Goal: Task Accomplishment & Management: Manage account settings

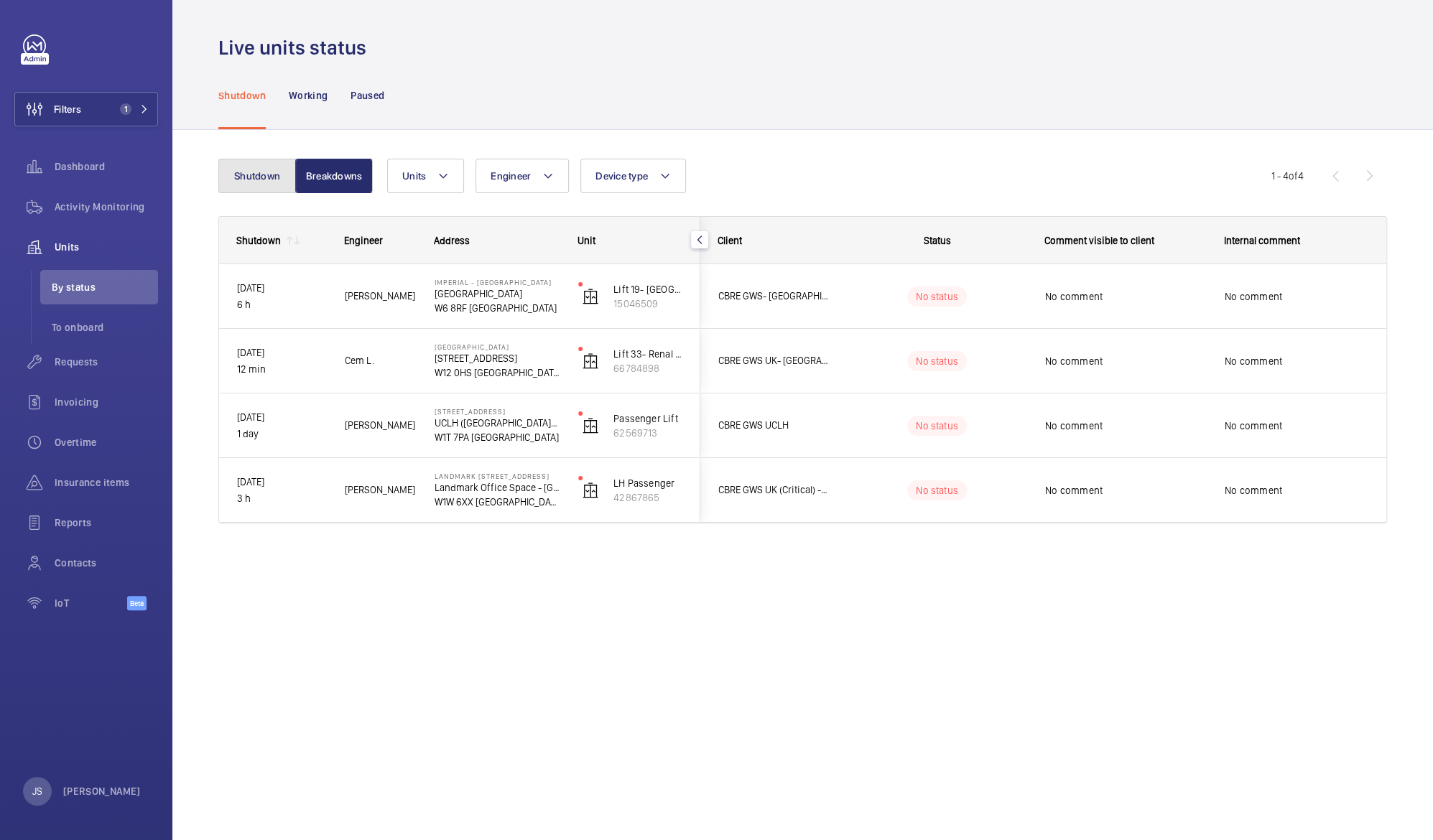
click at [241, 178] on button "Shutdown" at bounding box center [257, 176] width 78 height 35
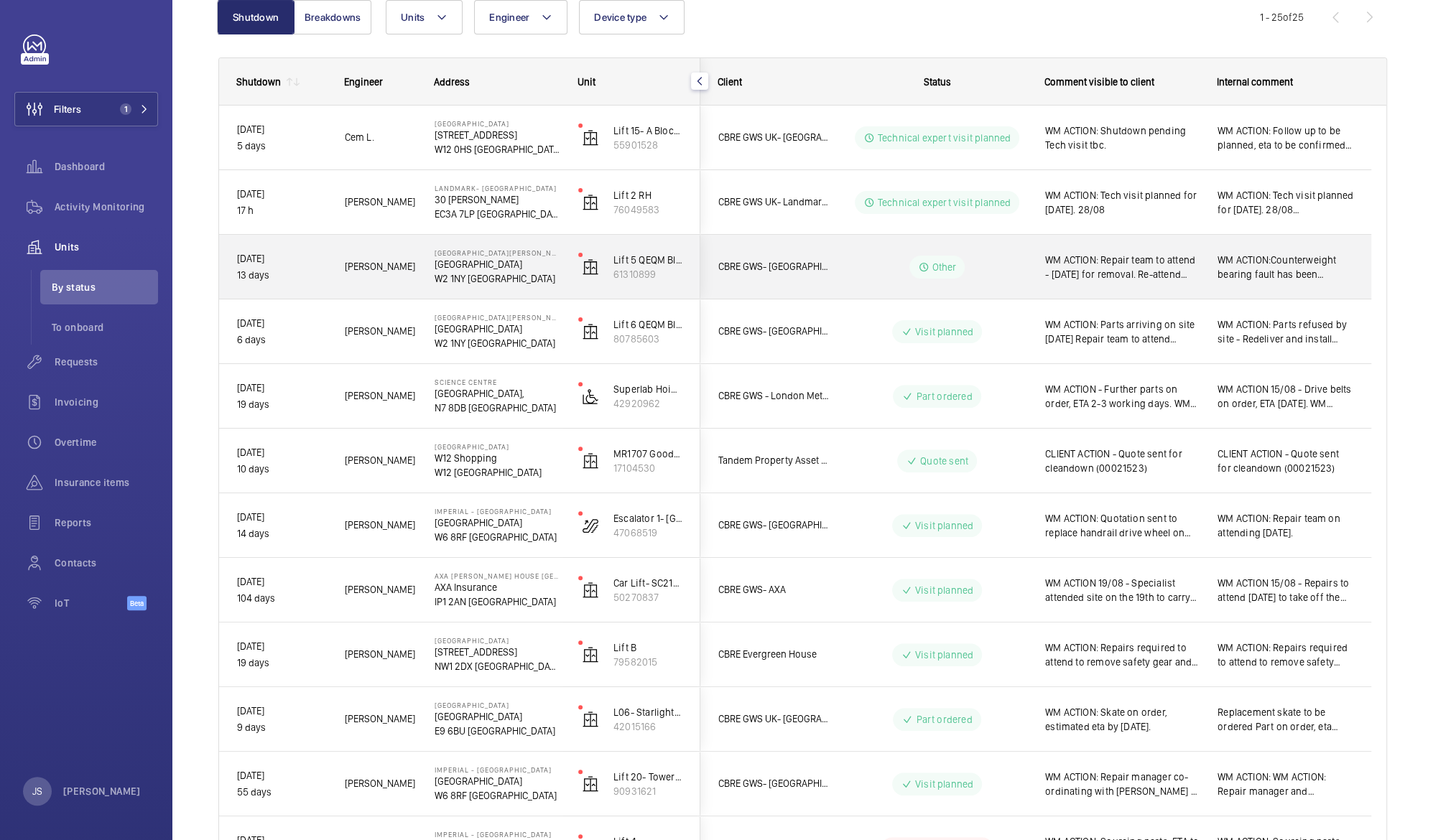
scroll to position [161, 0]
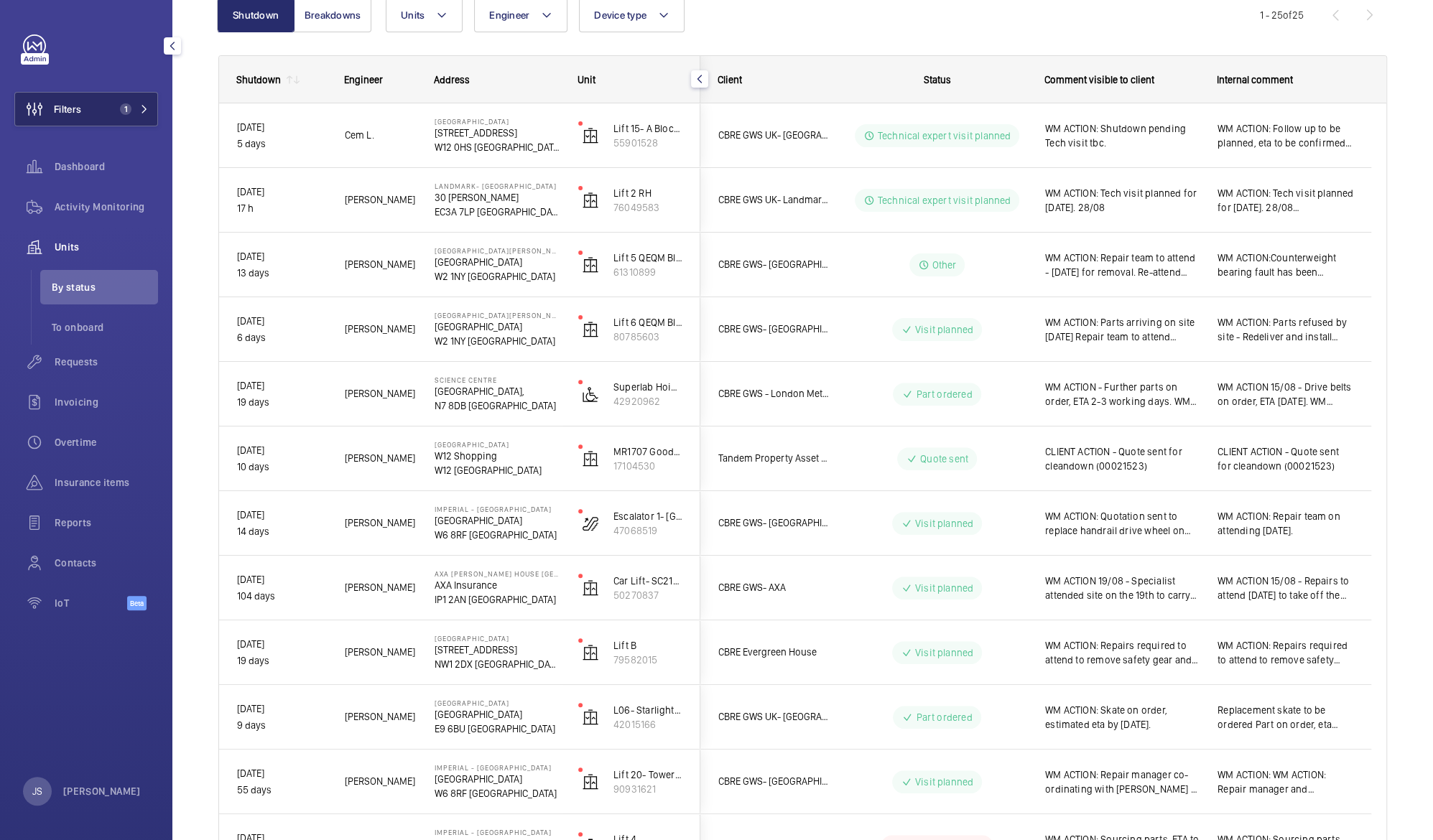
click at [82, 115] on button "Filters 1" at bounding box center [86, 109] width 144 height 35
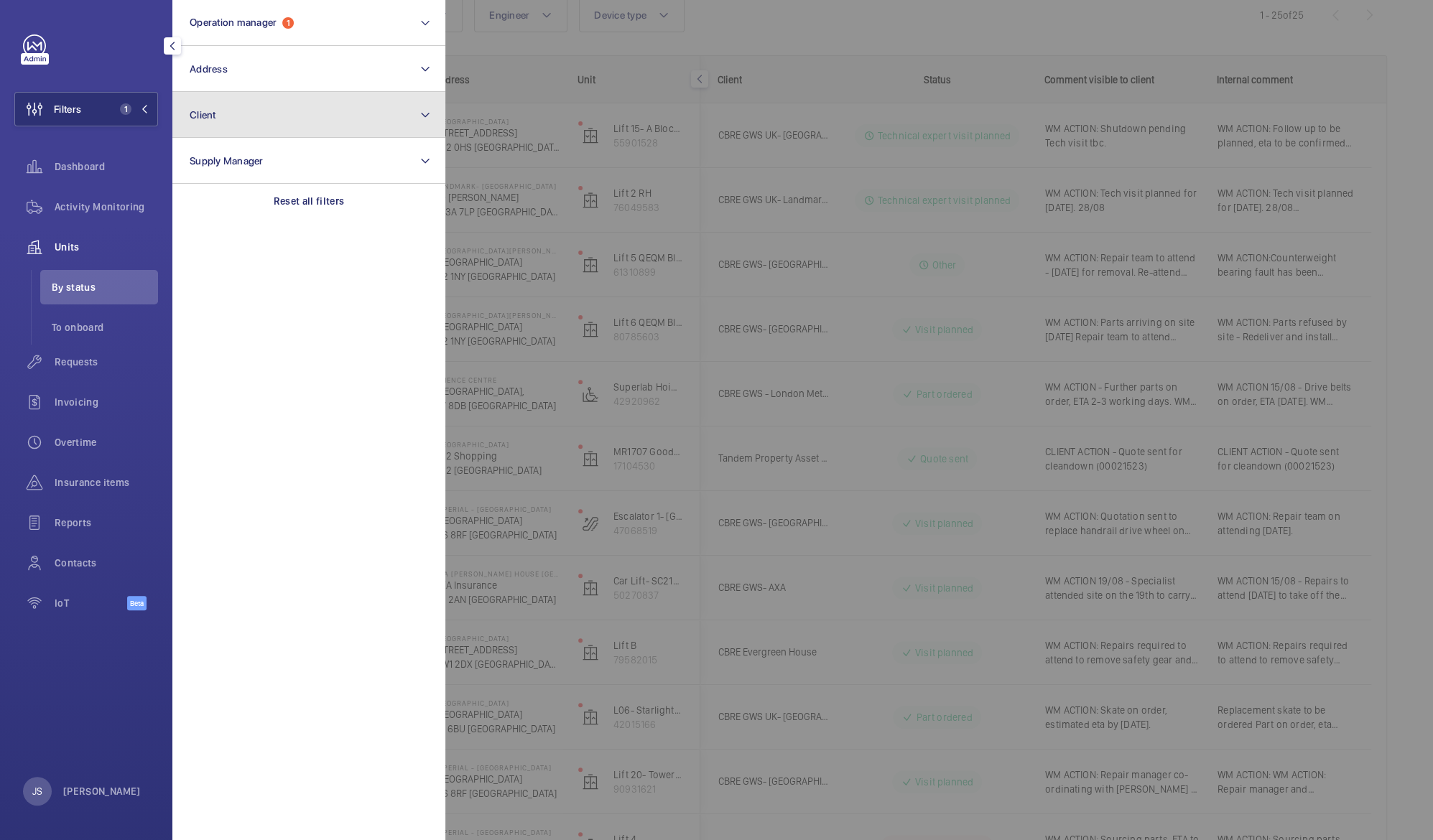
click at [194, 115] on span "Client" at bounding box center [203, 115] width 27 height 12
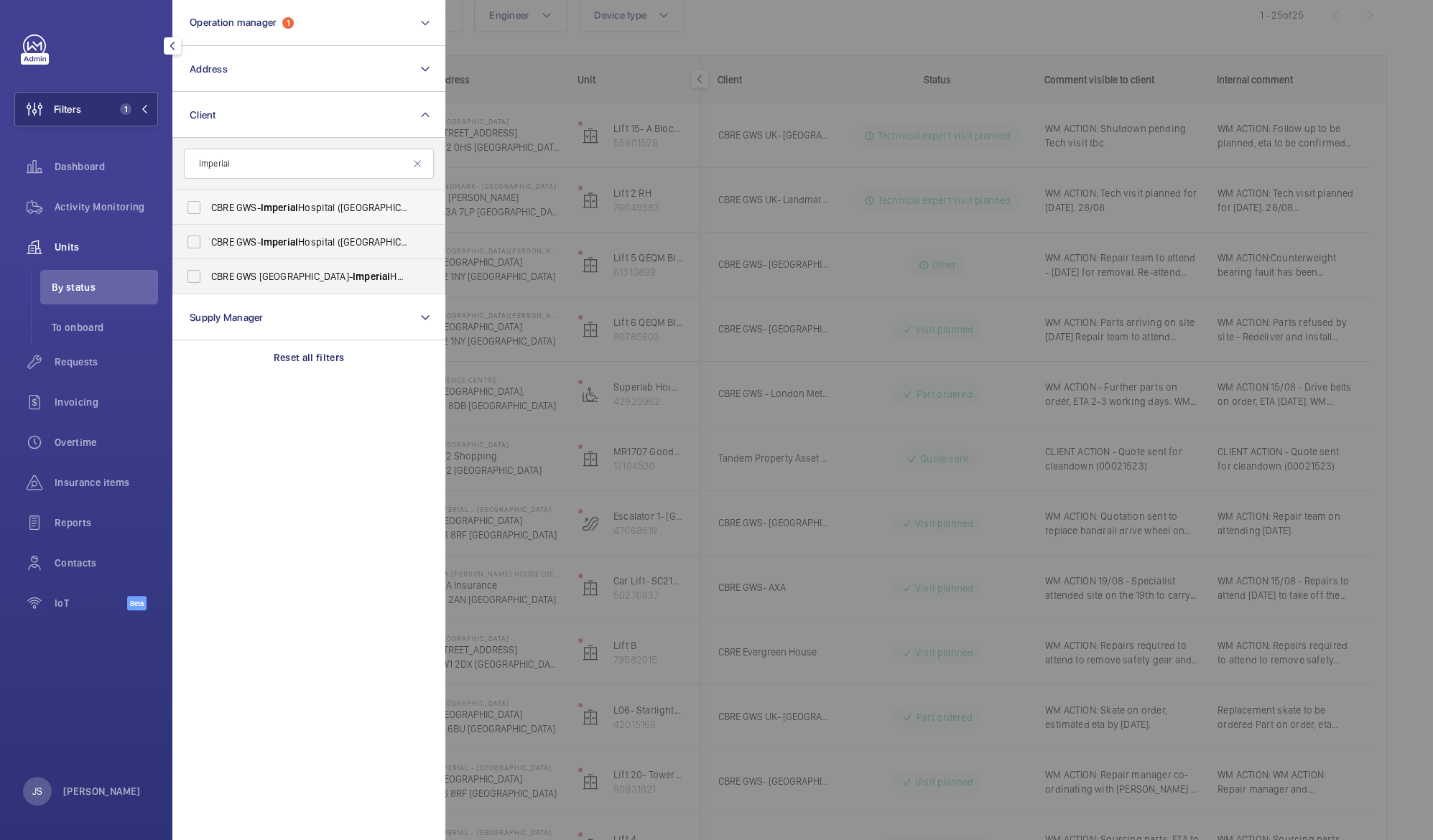
type input "imperial"
click at [199, 206] on label "CBRE GWS- [GEOGRAPHIC_DATA] ([GEOGRAPHIC_DATA])" at bounding box center [298, 208] width 250 height 35
click at [199, 206] on input "CBRE GWS- [GEOGRAPHIC_DATA] ([GEOGRAPHIC_DATA])" at bounding box center [194, 207] width 29 height 29
checkbox input "true"
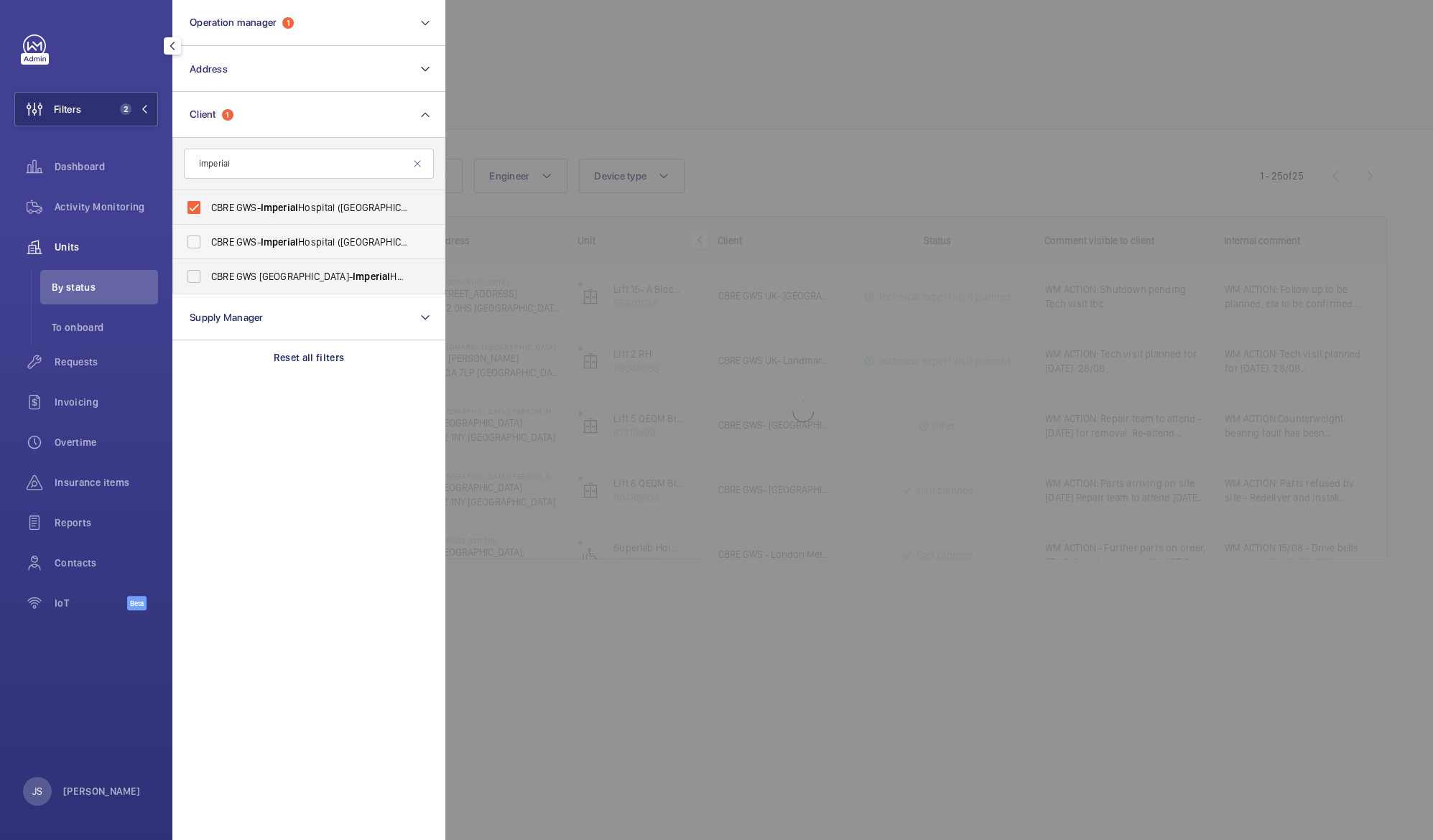
click at [194, 242] on label "CBRE GWS- [GEOGRAPHIC_DATA] ([GEOGRAPHIC_DATA][PERSON_NAME])" at bounding box center [298, 242] width 250 height 35
click at [194, 242] on input "CBRE GWS- [GEOGRAPHIC_DATA] ([GEOGRAPHIC_DATA][PERSON_NAME])" at bounding box center [194, 242] width 29 height 29
checkbox input "true"
click at [195, 271] on label "CBRE GWS UK- [GEOGRAPHIC_DATA] ([GEOGRAPHIC_DATA])" at bounding box center [298, 276] width 250 height 35
click at [195, 271] on input "CBRE GWS UK- [GEOGRAPHIC_DATA] ([GEOGRAPHIC_DATA])" at bounding box center [194, 276] width 29 height 29
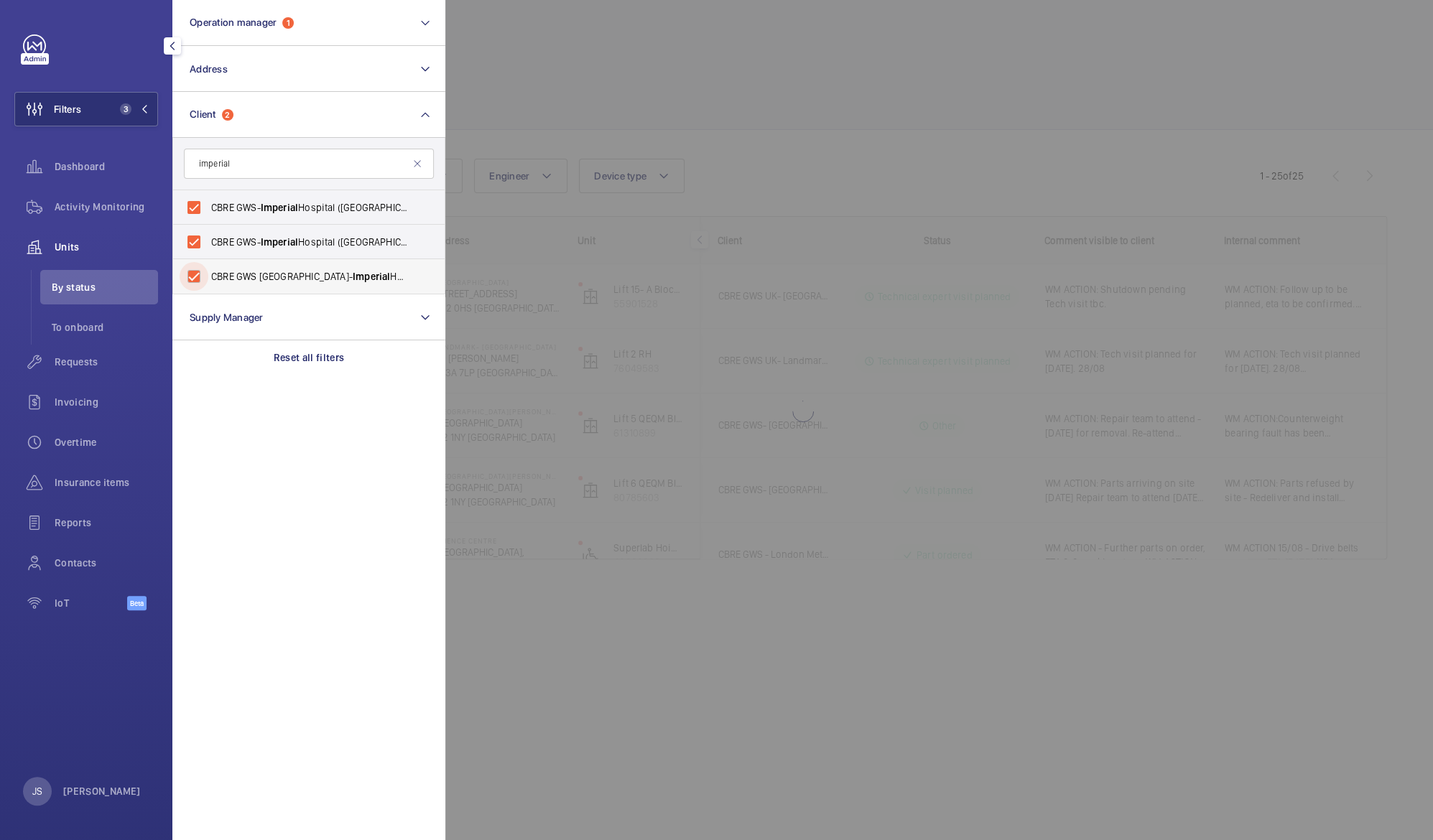
checkbox input "true"
click at [519, 68] on div at bounding box center [1161, 420] width 1433 height 840
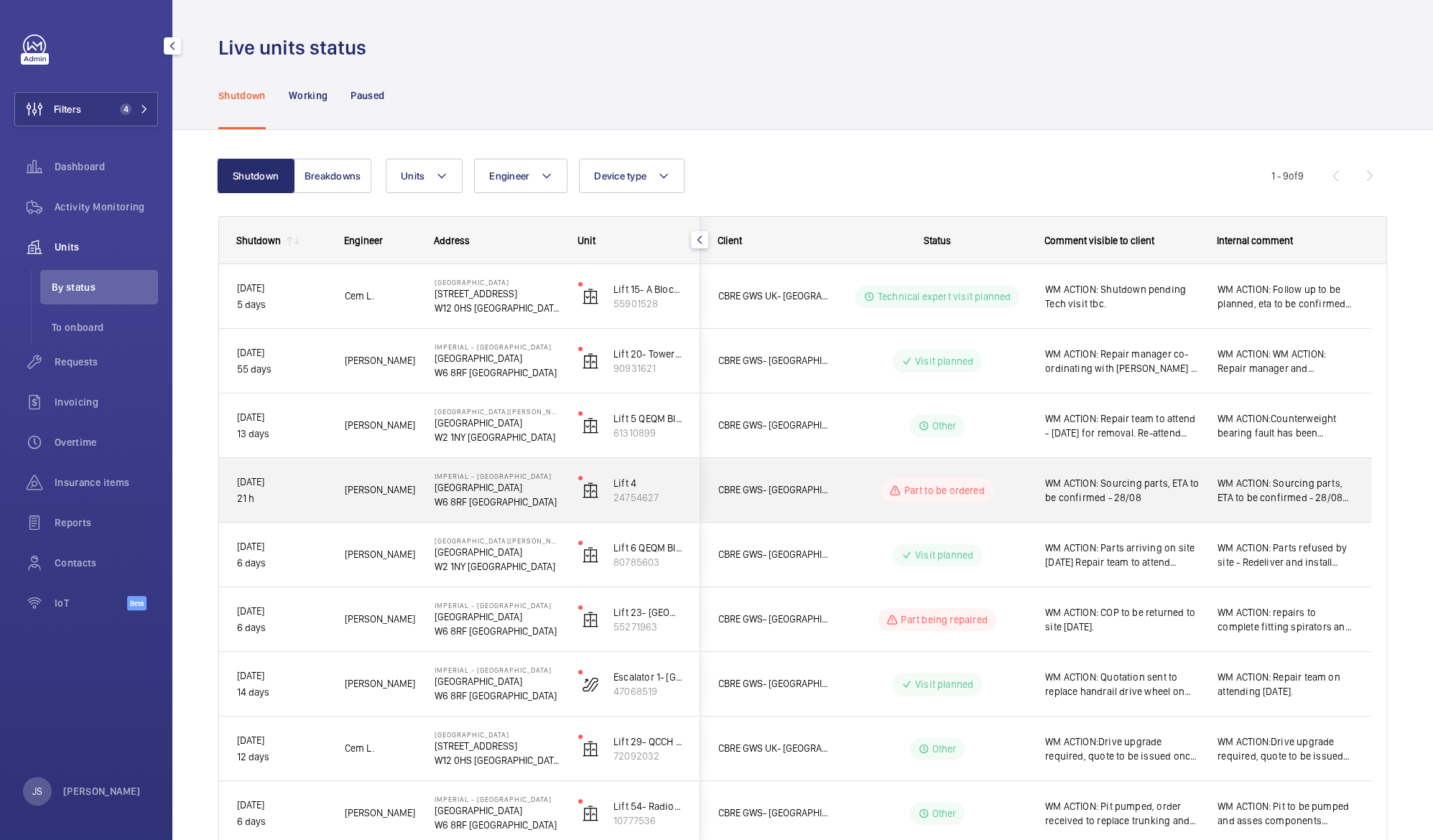
click at [469, 495] on p "W6 8RF [GEOGRAPHIC_DATA]" at bounding box center [497, 502] width 125 height 14
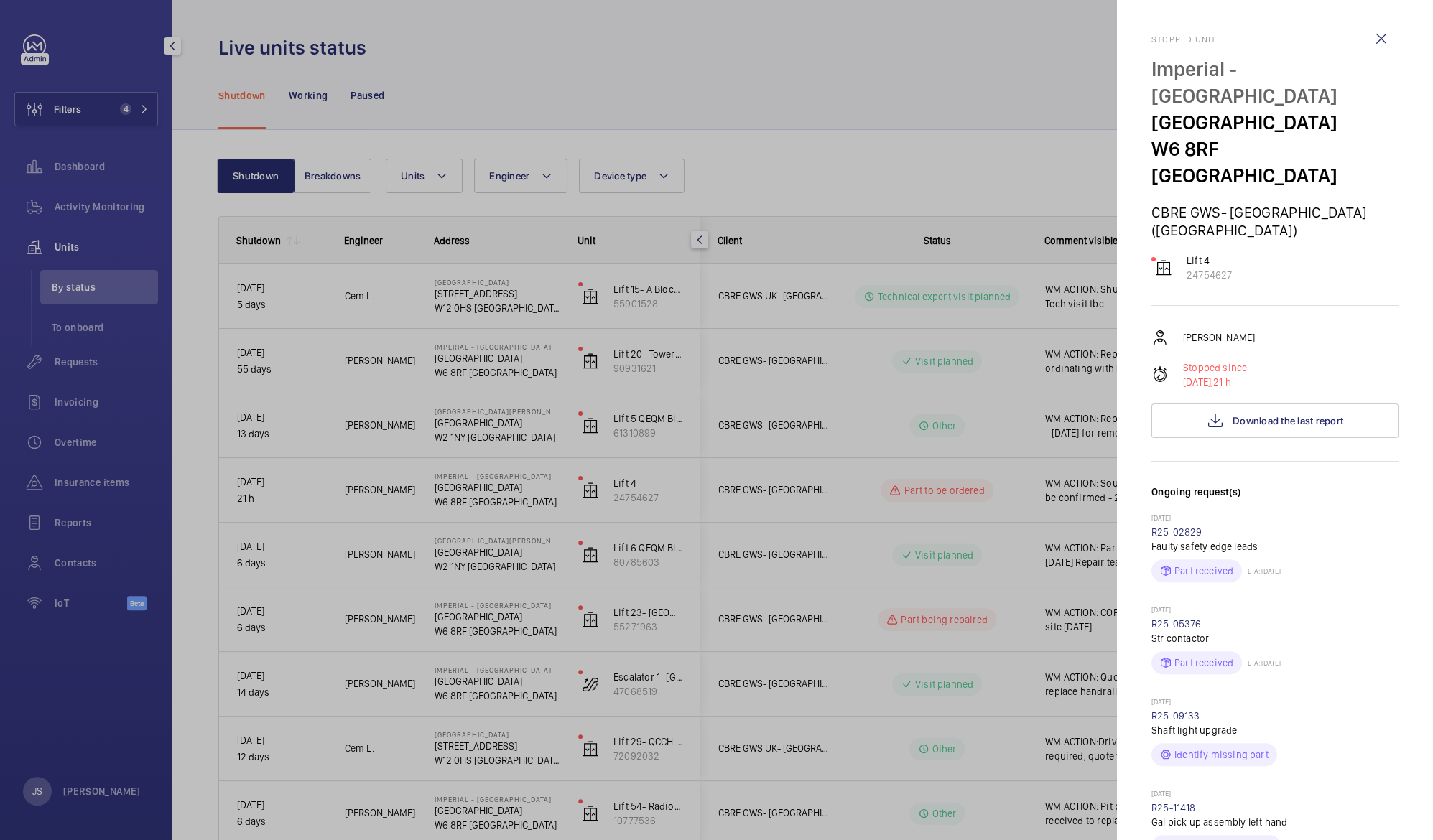
click at [504, 95] on div at bounding box center [716, 420] width 1433 height 840
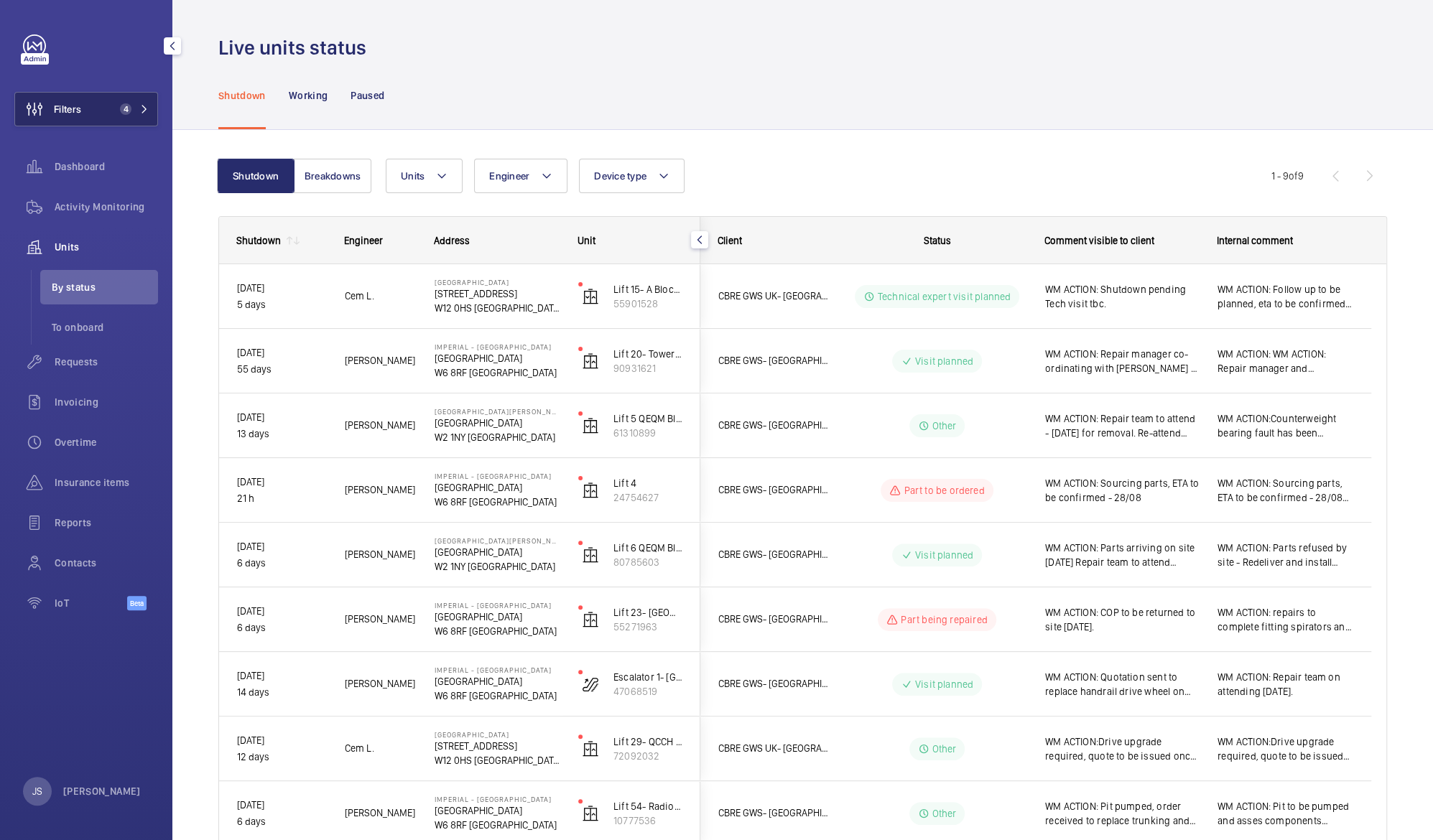
click at [126, 113] on span "4" at bounding box center [126, 109] width 12 height 12
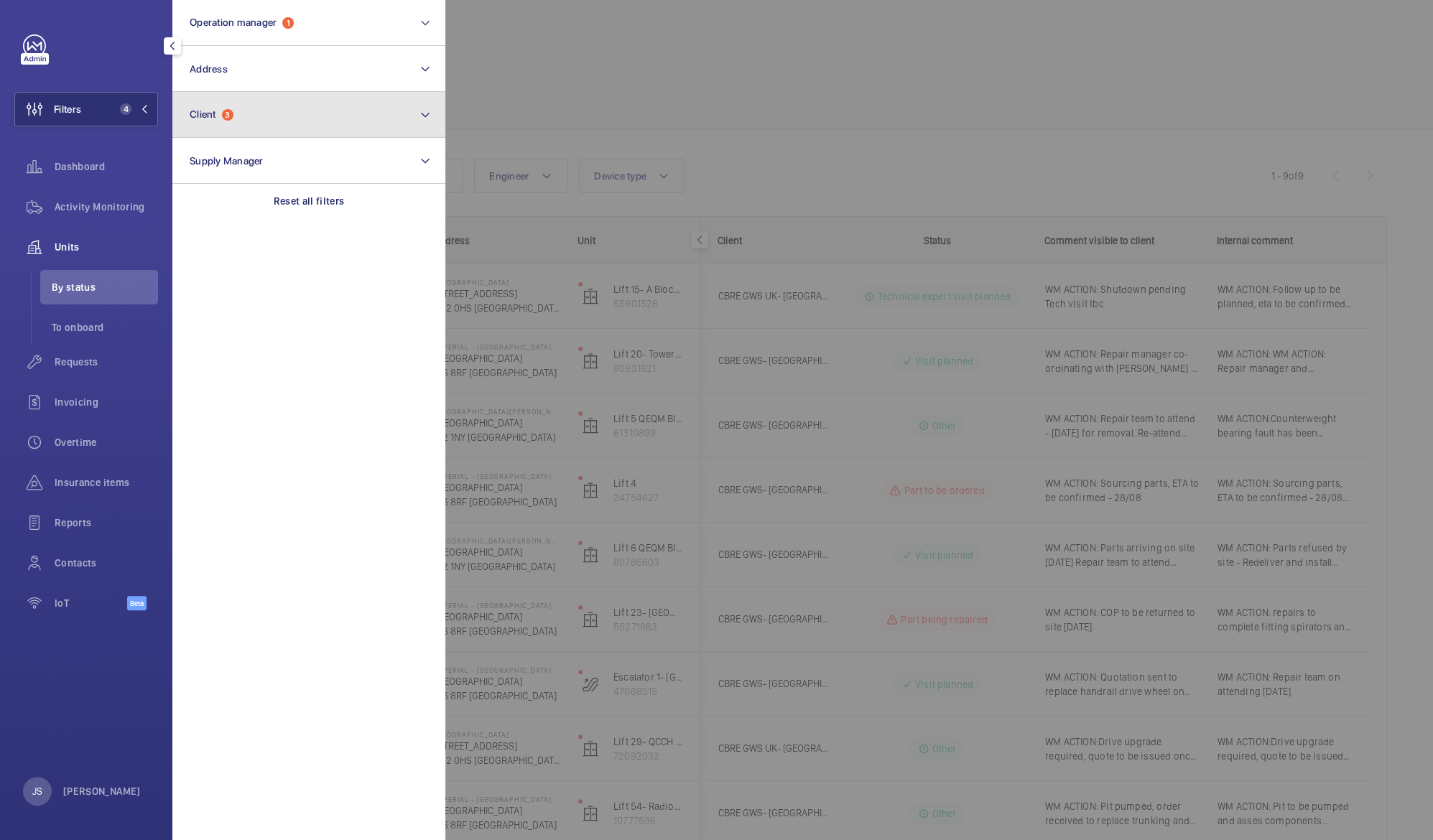
click at [216, 115] on span "Client" at bounding box center [203, 114] width 27 height 12
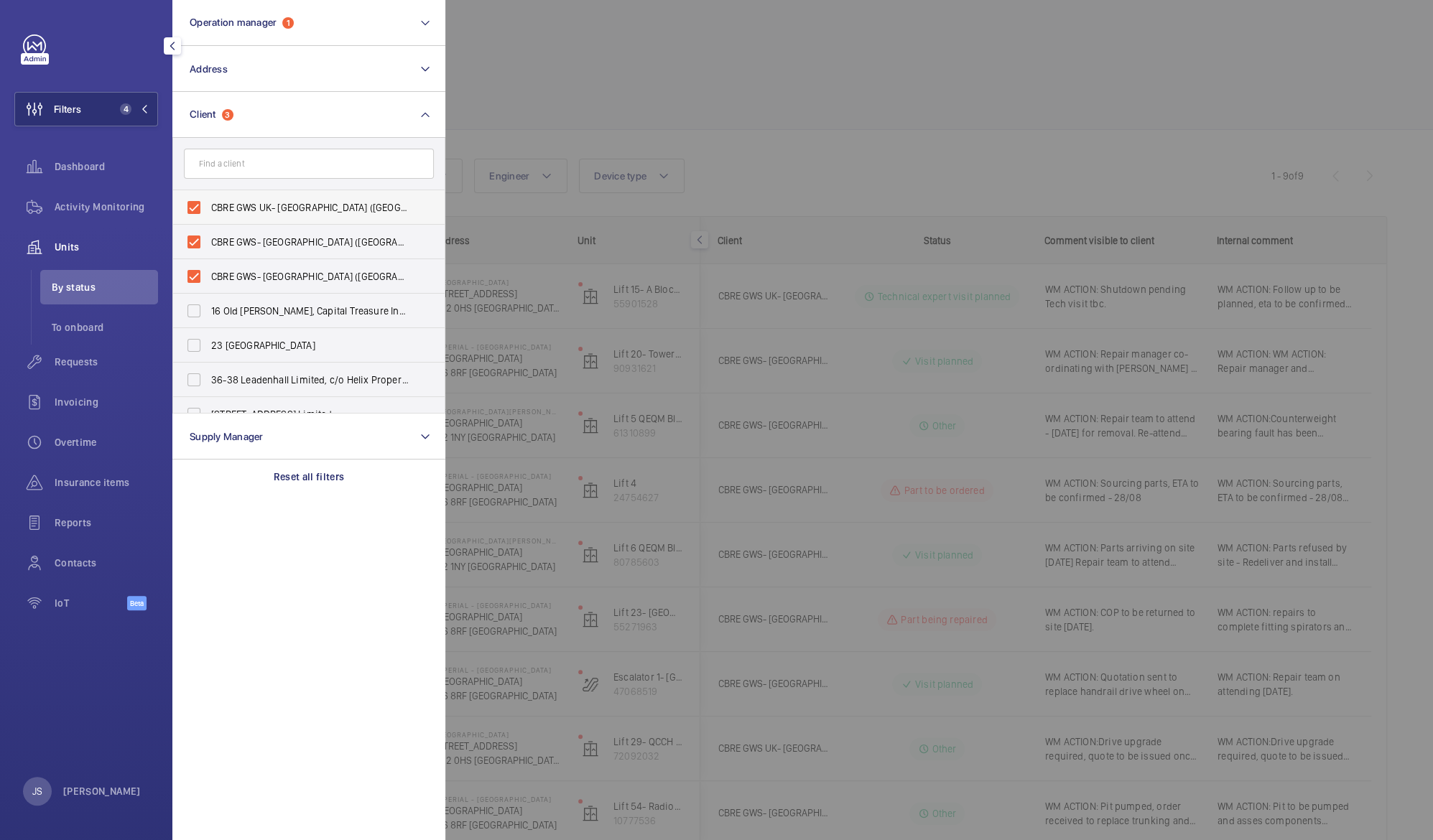
click at [225, 207] on span "CBRE GWS UK- [GEOGRAPHIC_DATA] ([GEOGRAPHIC_DATA])" at bounding box center [310, 207] width 198 height 14
click at [208, 207] on input "CBRE GWS UK- [GEOGRAPHIC_DATA] ([GEOGRAPHIC_DATA])" at bounding box center [194, 207] width 29 height 29
checkbox input "false"
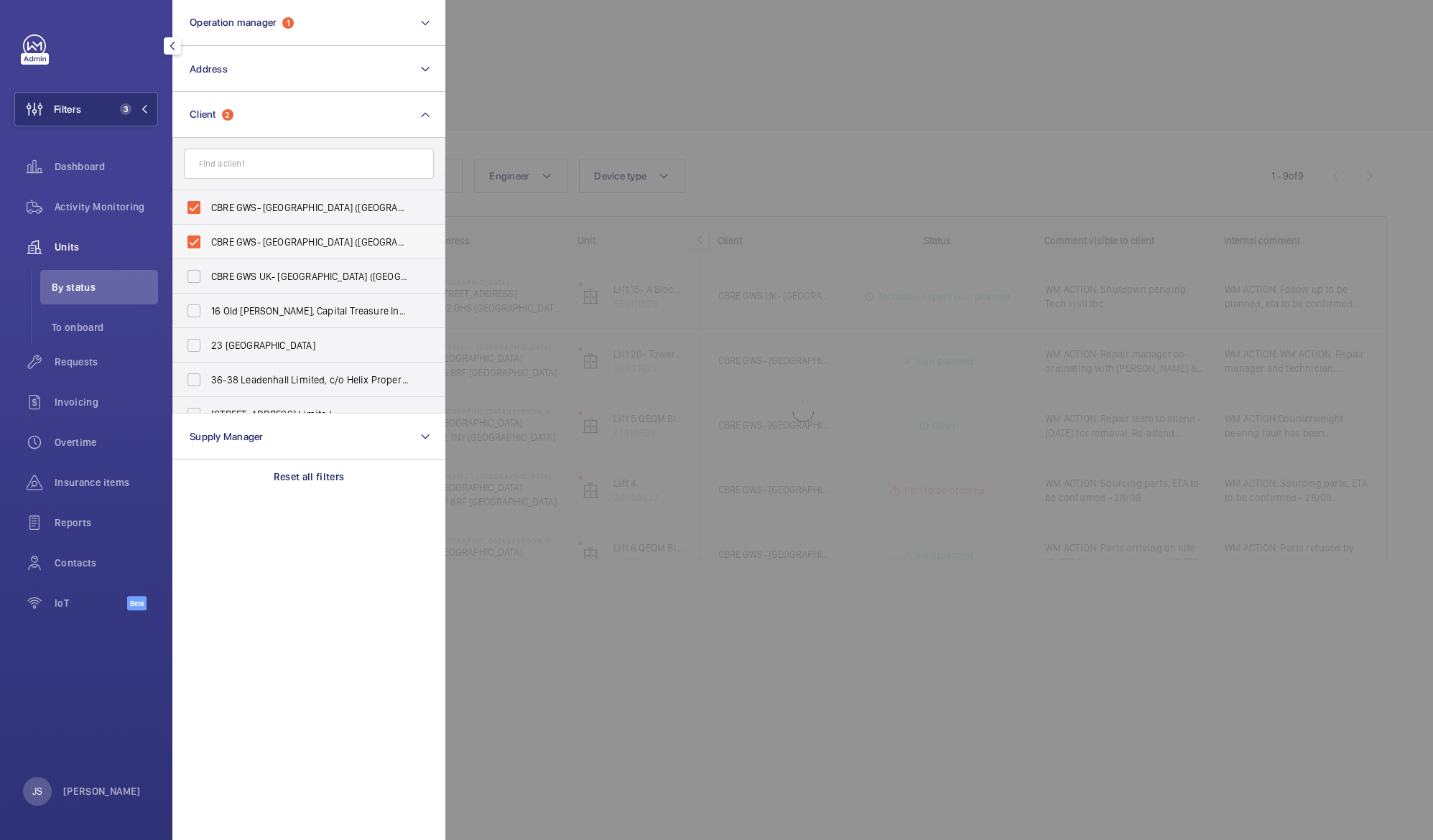
click at [232, 235] on span "CBRE GWS- [GEOGRAPHIC_DATA] ([GEOGRAPHIC_DATA])" at bounding box center [310, 242] width 198 height 14
click at [208, 235] on input "CBRE GWS- [GEOGRAPHIC_DATA] ([GEOGRAPHIC_DATA])" at bounding box center [194, 242] width 29 height 29
checkbox input "false"
click at [235, 206] on span "CBRE GWS- [GEOGRAPHIC_DATA] ([GEOGRAPHIC_DATA][PERSON_NAME])" at bounding box center [310, 207] width 198 height 14
click at [208, 206] on input "CBRE GWS- [GEOGRAPHIC_DATA] ([GEOGRAPHIC_DATA][PERSON_NAME])" at bounding box center [194, 207] width 29 height 29
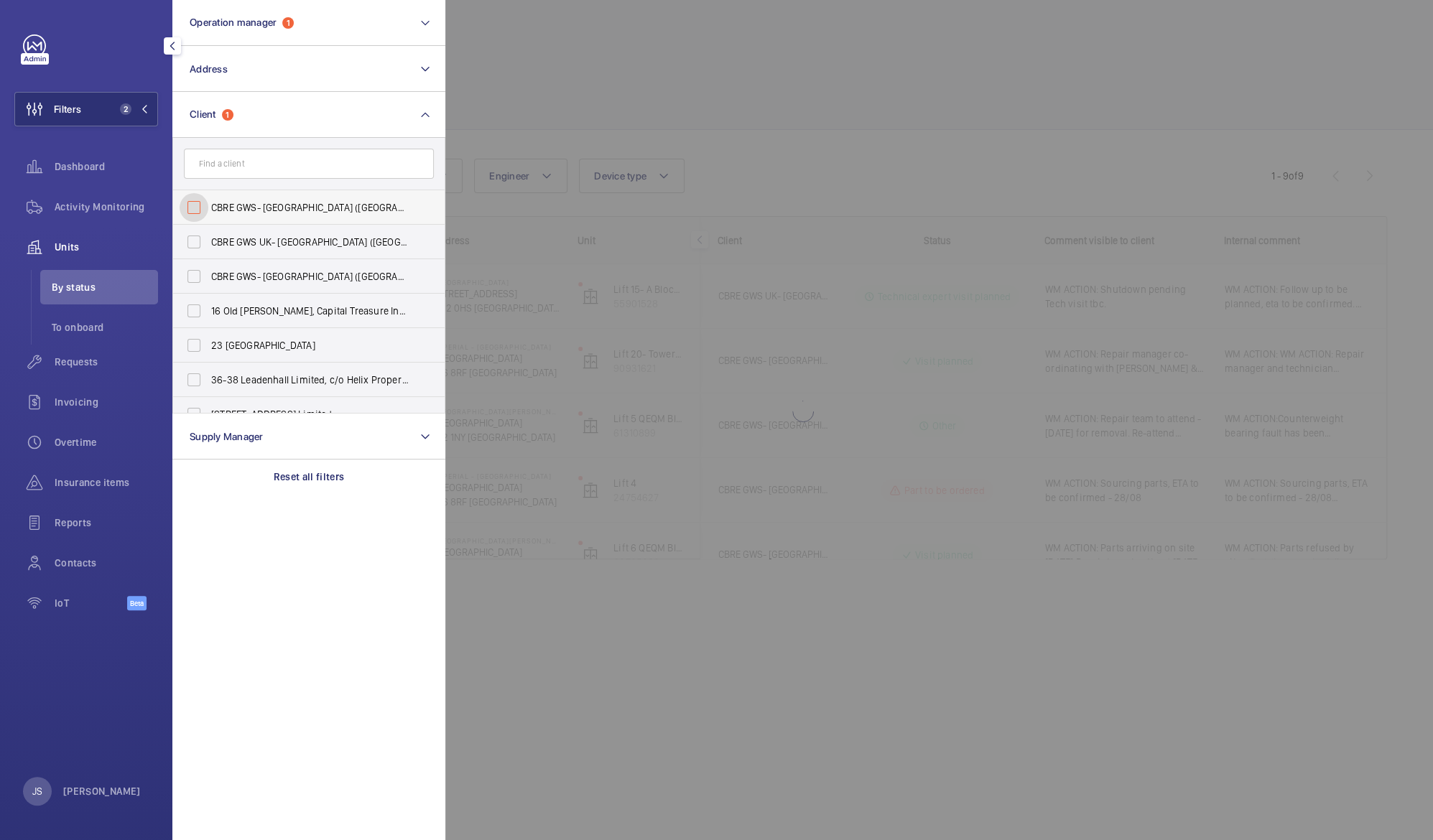
checkbox input "false"
click at [279, 559] on section "Operation manager 1 Address Client CBRE GWS UK- [GEOGRAPHIC_DATA] ([GEOGRAPHIC_…" at bounding box center [309, 420] width 273 height 840
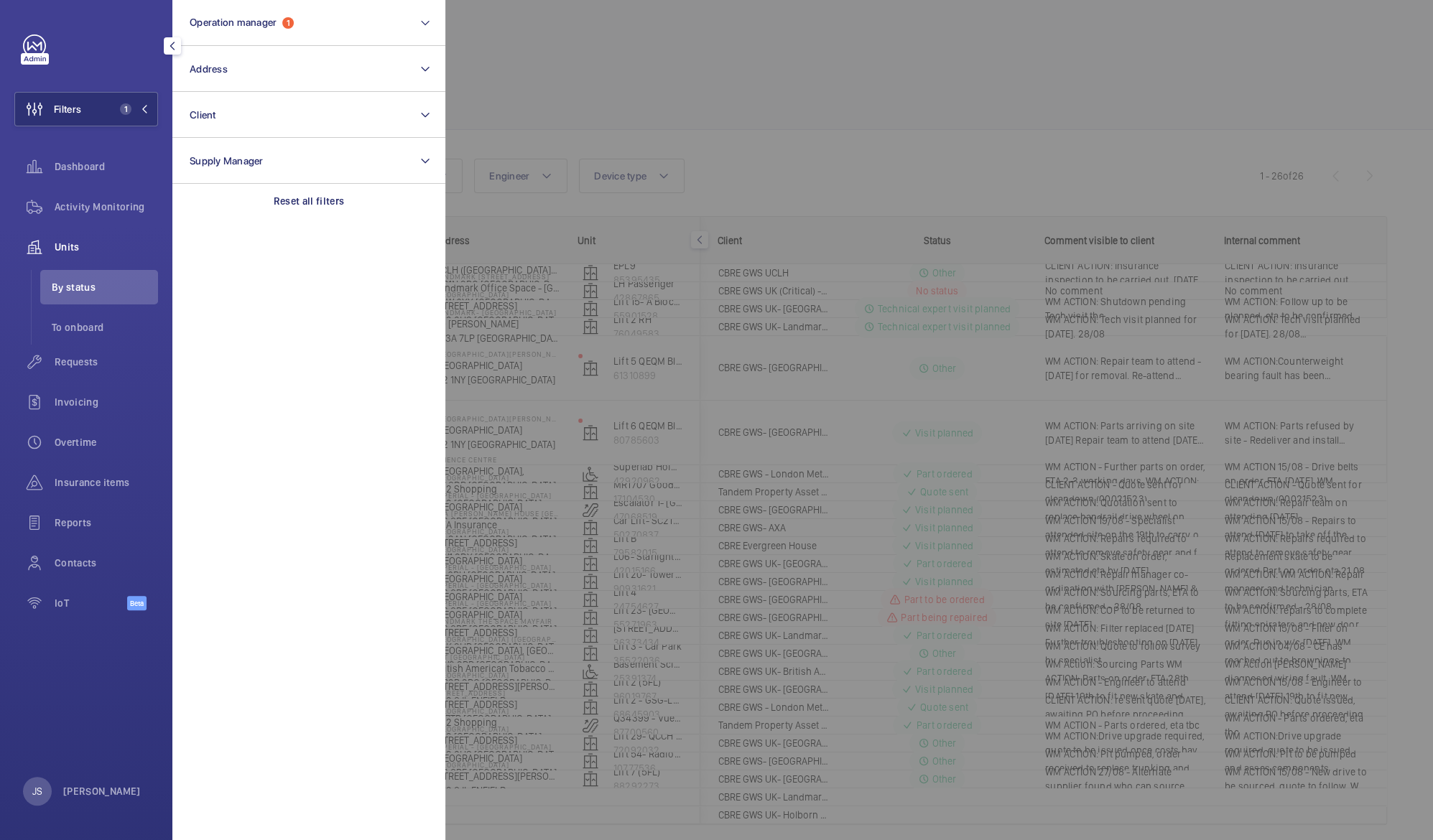
click at [489, 517] on div at bounding box center [1161, 420] width 1433 height 840
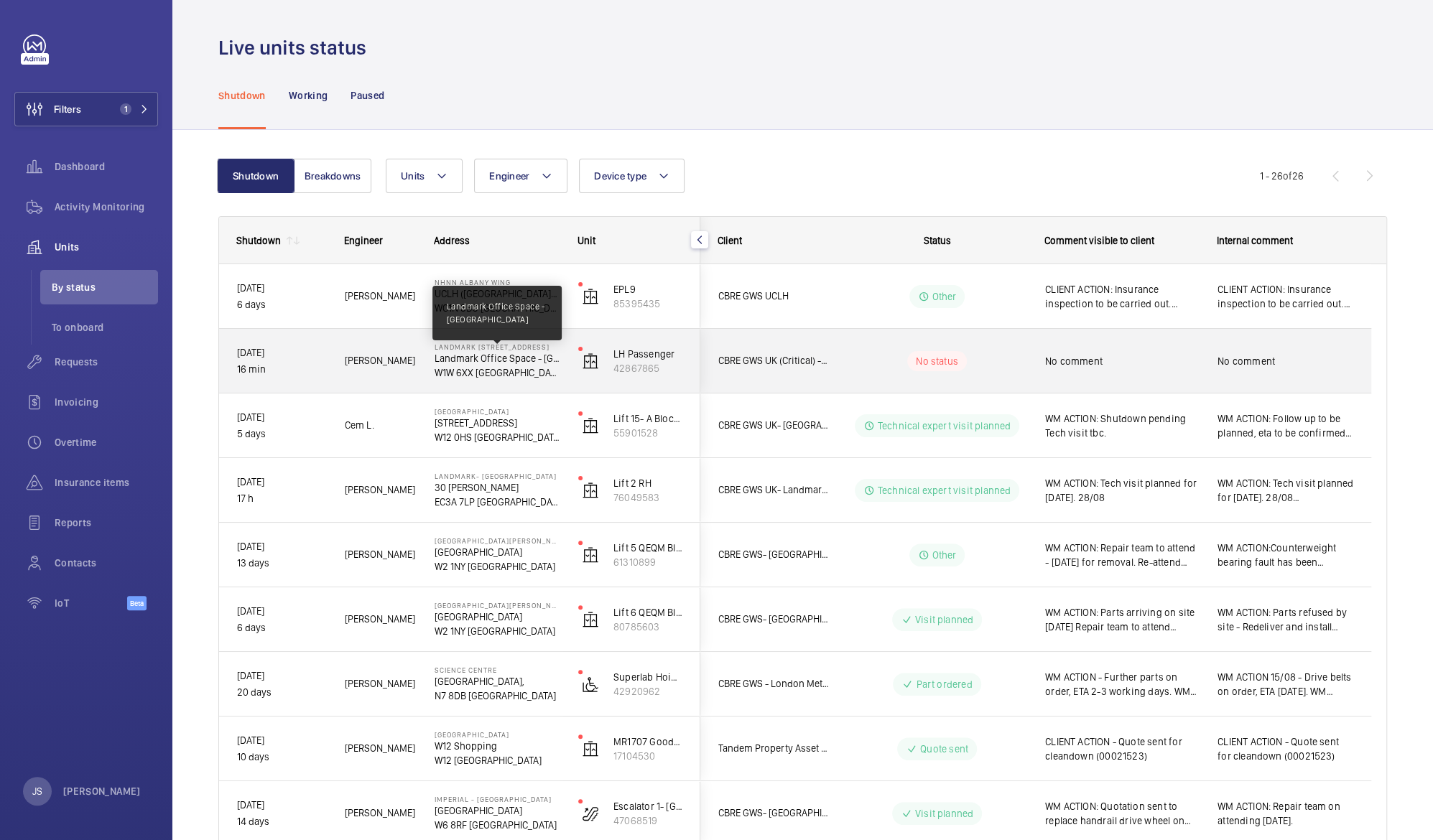
click at [441, 364] on p "Landmark Office Space - [GEOGRAPHIC_DATA]" at bounding box center [497, 358] width 125 height 14
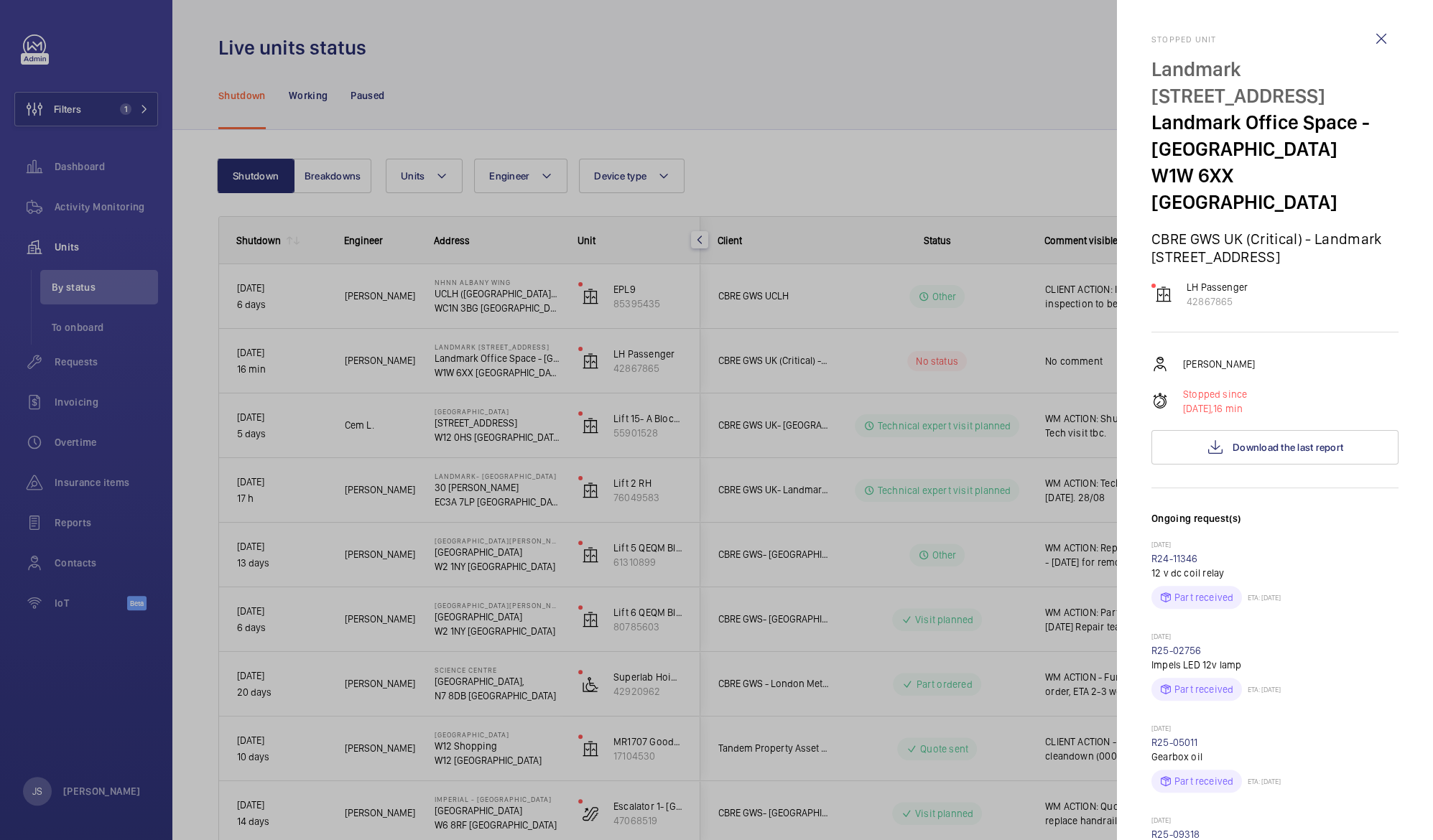
click at [456, 301] on div at bounding box center [716, 420] width 1433 height 840
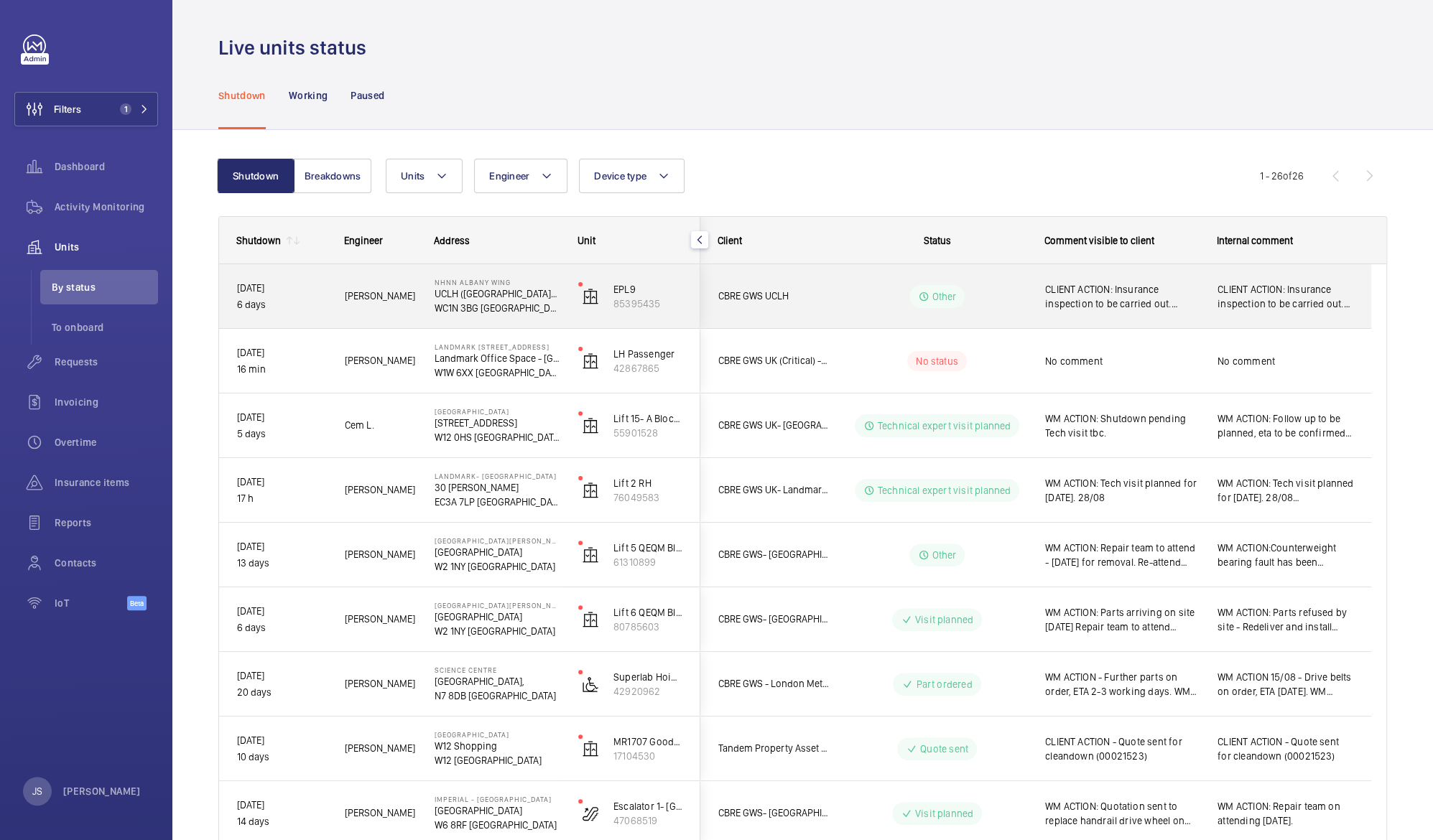
click at [456, 301] on p "WC1N 3BG [GEOGRAPHIC_DATA]" at bounding box center [497, 307] width 125 height 14
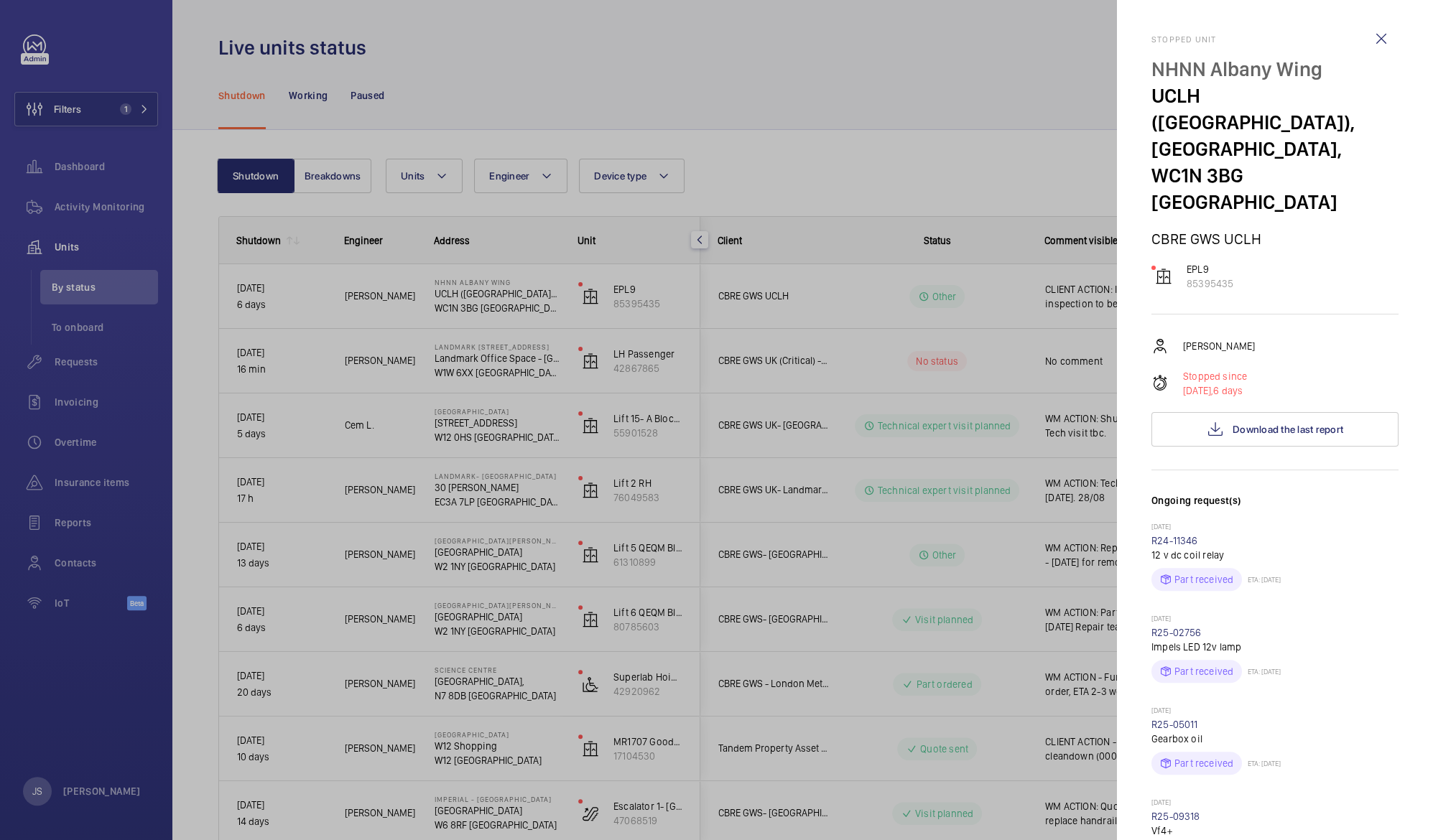
click at [456, 301] on div at bounding box center [716, 420] width 1433 height 840
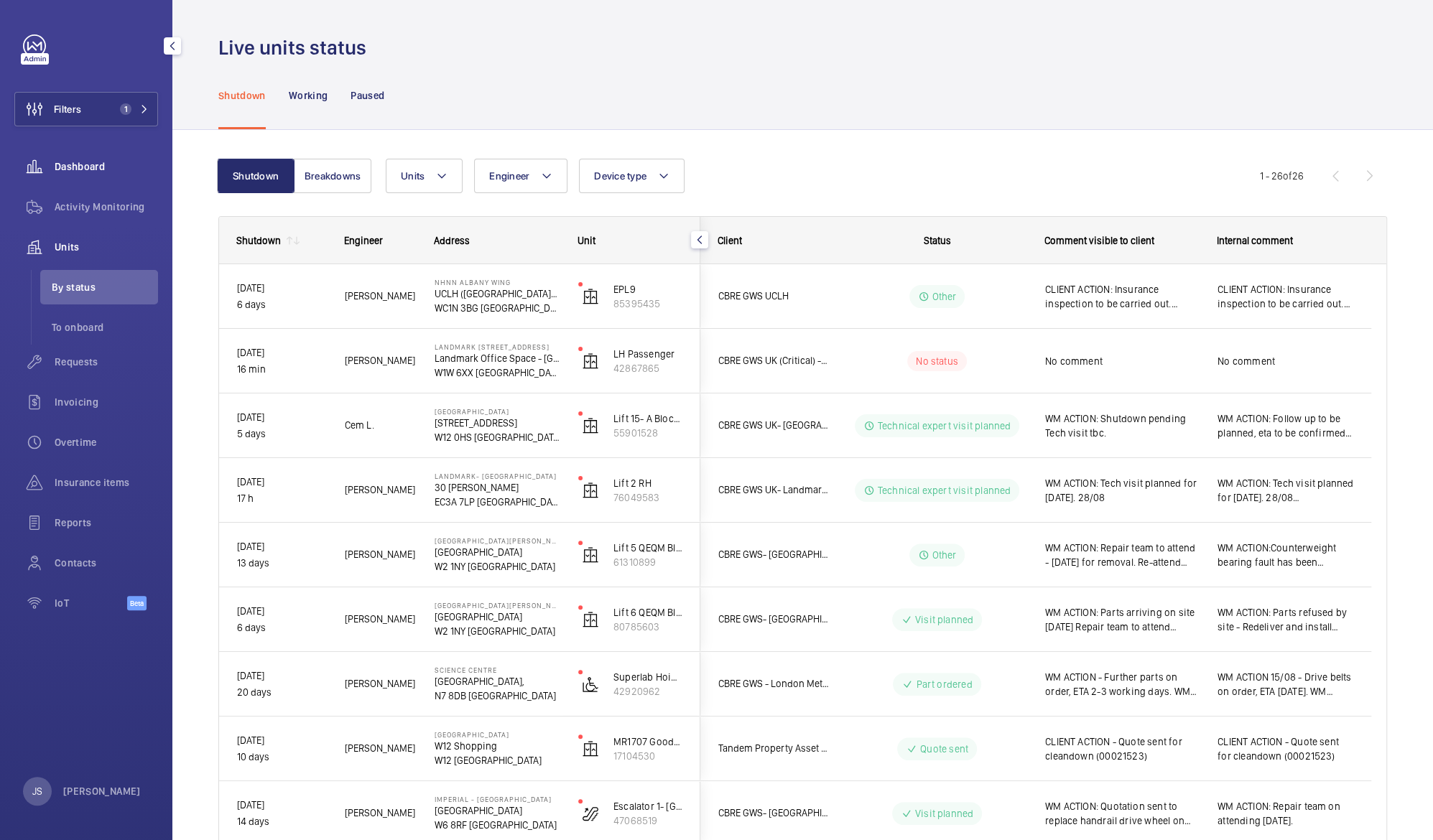
click at [90, 170] on span "Dashboard" at bounding box center [107, 166] width 104 height 14
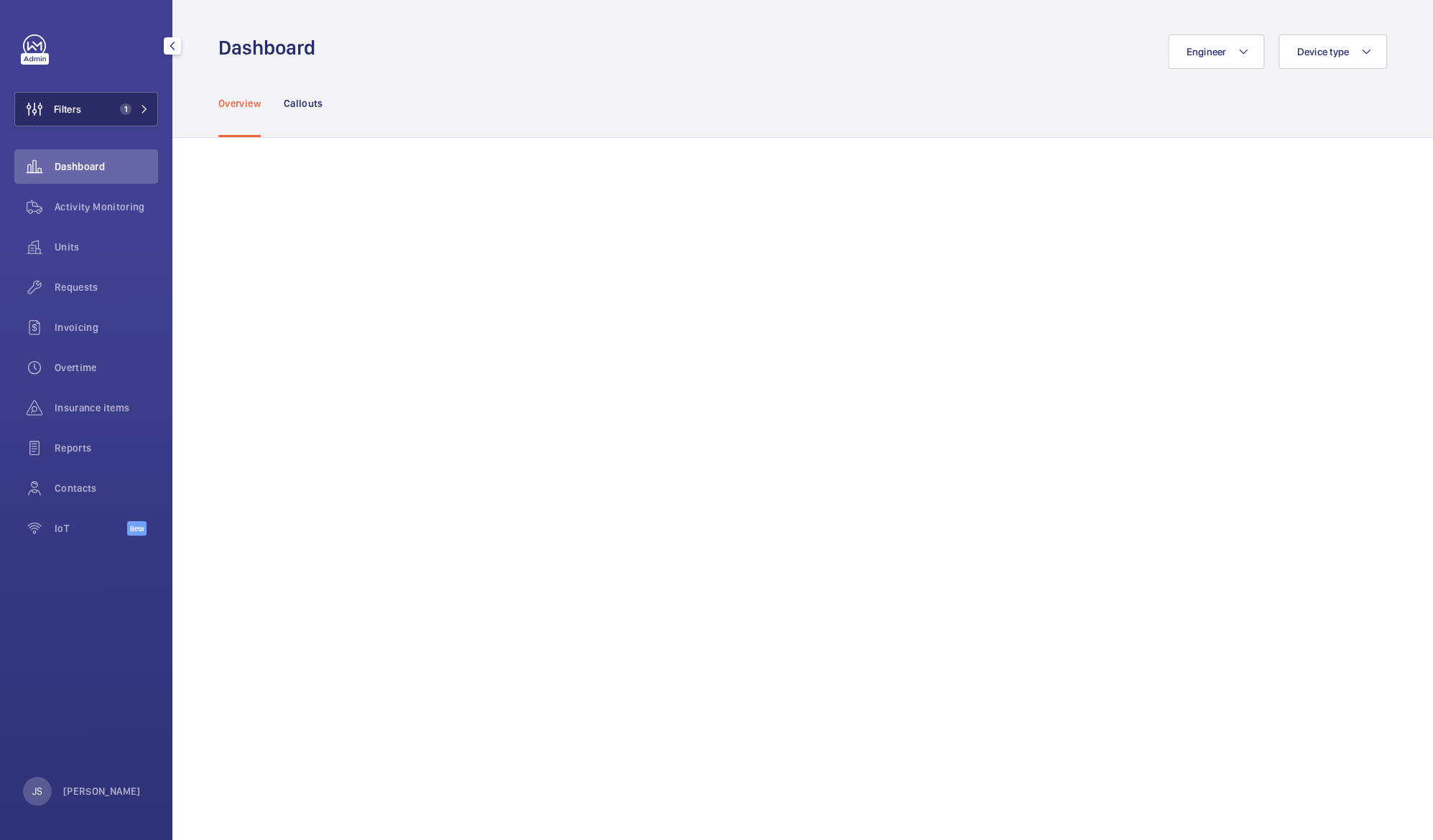
click at [89, 106] on button "Filters 1" at bounding box center [86, 109] width 144 height 35
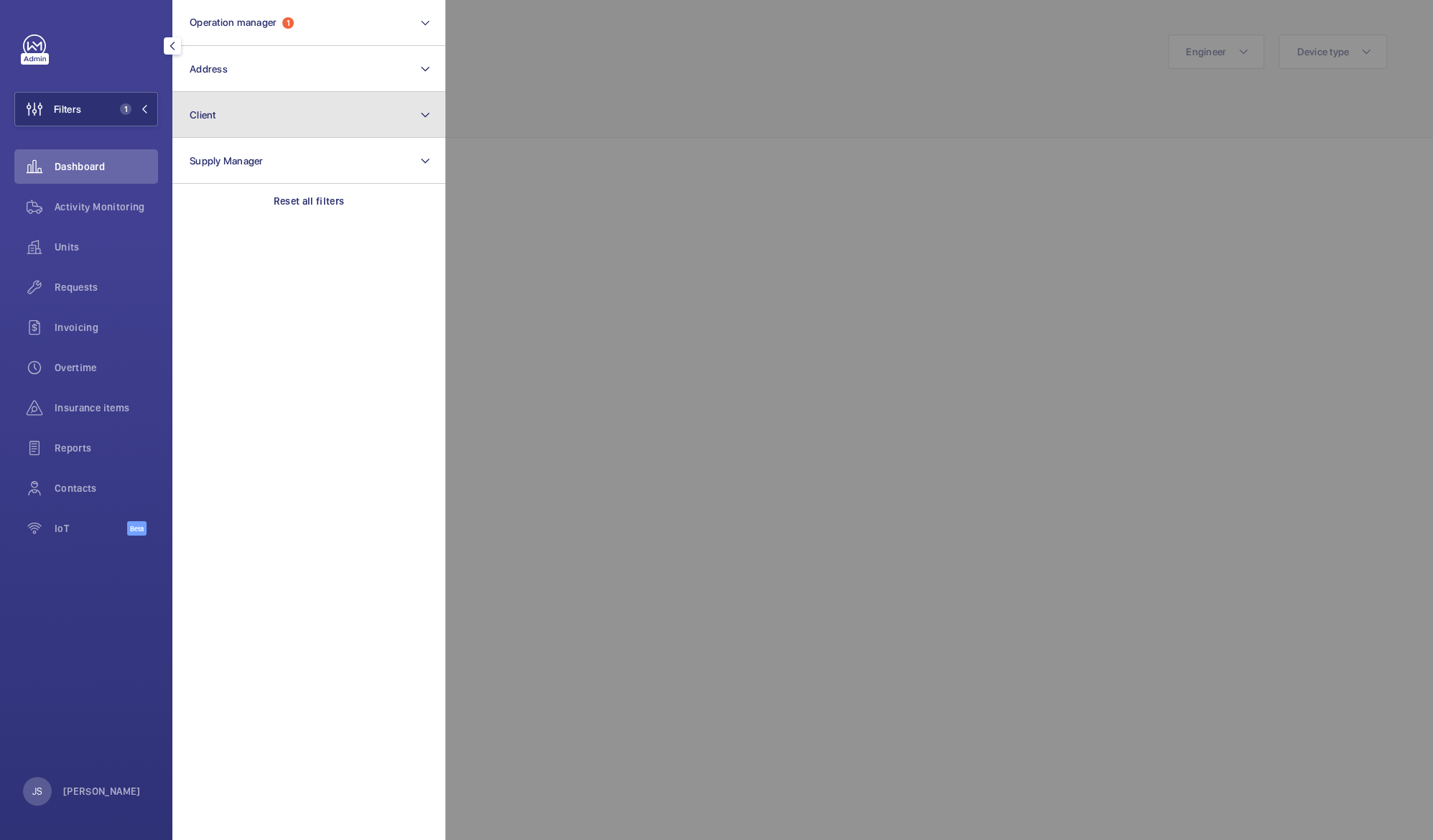
click at [211, 116] on span "Client" at bounding box center [203, 115] width 27 height 12
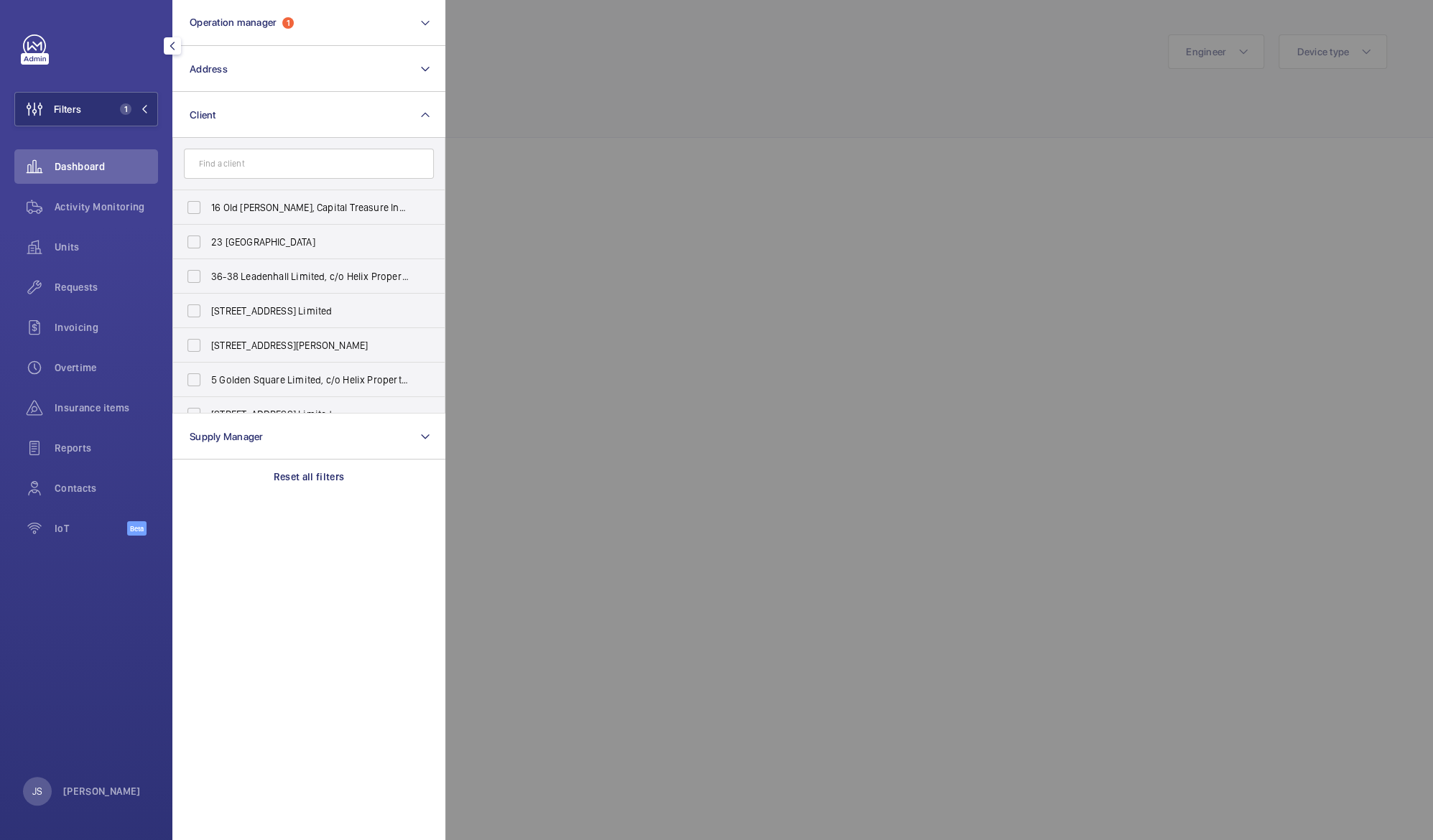
click at [231, 161] on input "text" at bounding box center [308, 163] width 250 height 30
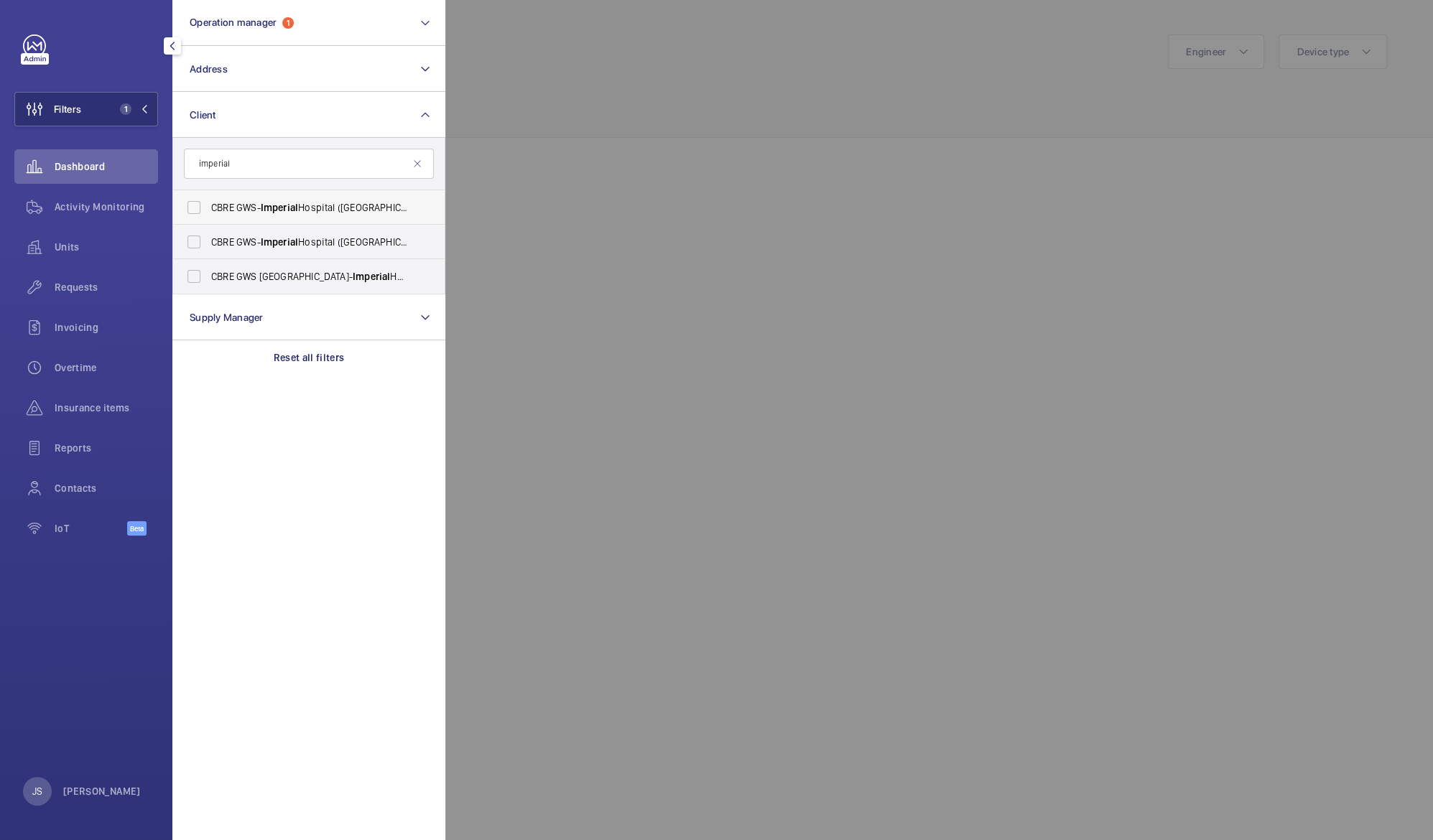
type input "imperial"
click at [195, 207] on label "CBRE GWS- [GEOGRAPHIC_DATA] ([GEOGRAPHIC_DATA])" at bounding box center [298, 208] width 250 height 35
click at [195, 207] on input "CBRE GWS- [GEOGRAPHIC_DATA] ([GEOGRAPHIC_DATA])" at bounding box center [194, 207] width 29 height 29
checkbox input "true"
click at [194, 242] on label "CBRE GWS- [GEOGRAPHIC_DATA] ([GEOGRAPHIC_DATA][PERSON_NAME])" at bounding box center [298, 242] width 250 height 35
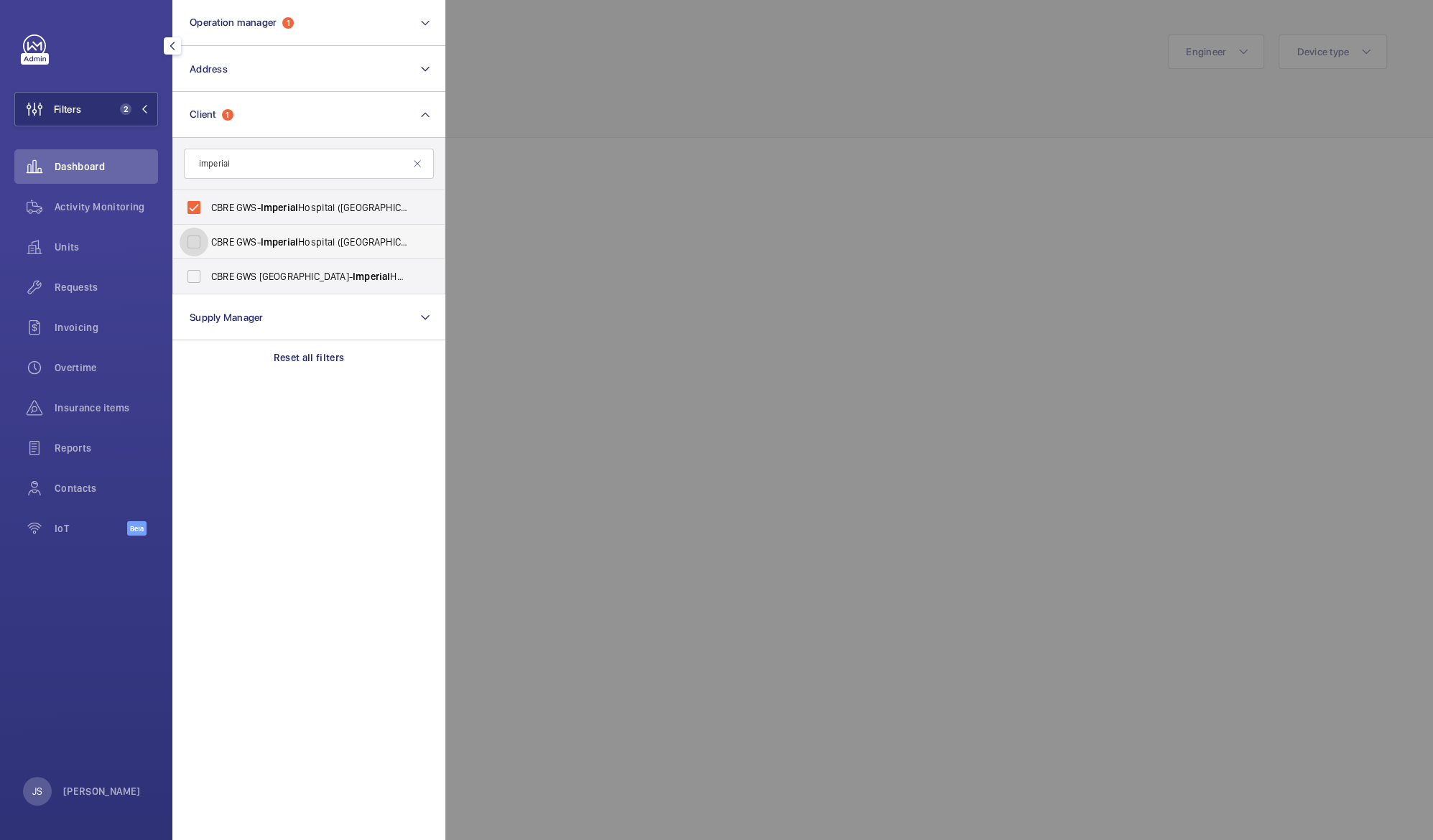
click at [194, 242] on input "CBRE GWS- [GEOGRAPHIC_DATA] ([GEOGRAPHIC_DATA][PERSON_NAME])" at bounding box center [194, 242] width 29 height 29
checkbox input "true"
click at [190, 277] on label "CBRE GWS UK- [GEOGRAPHIC_DATA] ([GEOGRAPHIC_DATA])" at bounding box center [298, 276] width 250 height 35
click at [190, 277] on input "CBRE GWS UK- [GEOGRAPHIC_DATA] ([GEOGRAPHIC_DATA])" at bounding box center [194, 276] width 29 height 29
checkbox input "true"
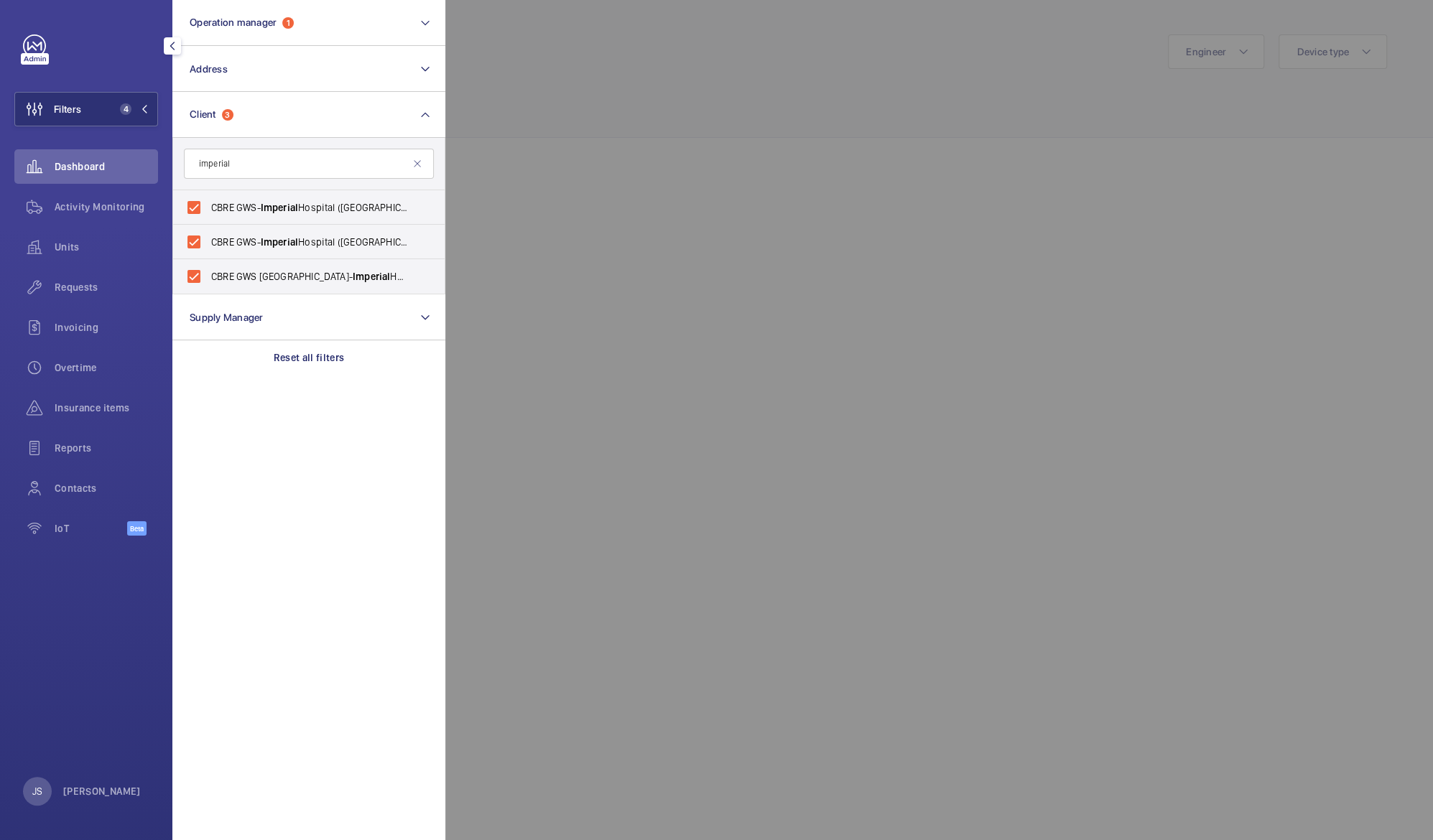
click at [248, 409] on section "Operation manager 1 Address Client 3 imperial CBRE GWS- [GEOGRAPHIC_DATA] ([GEO…" at bounding box center [309, 420] width 273 height 840
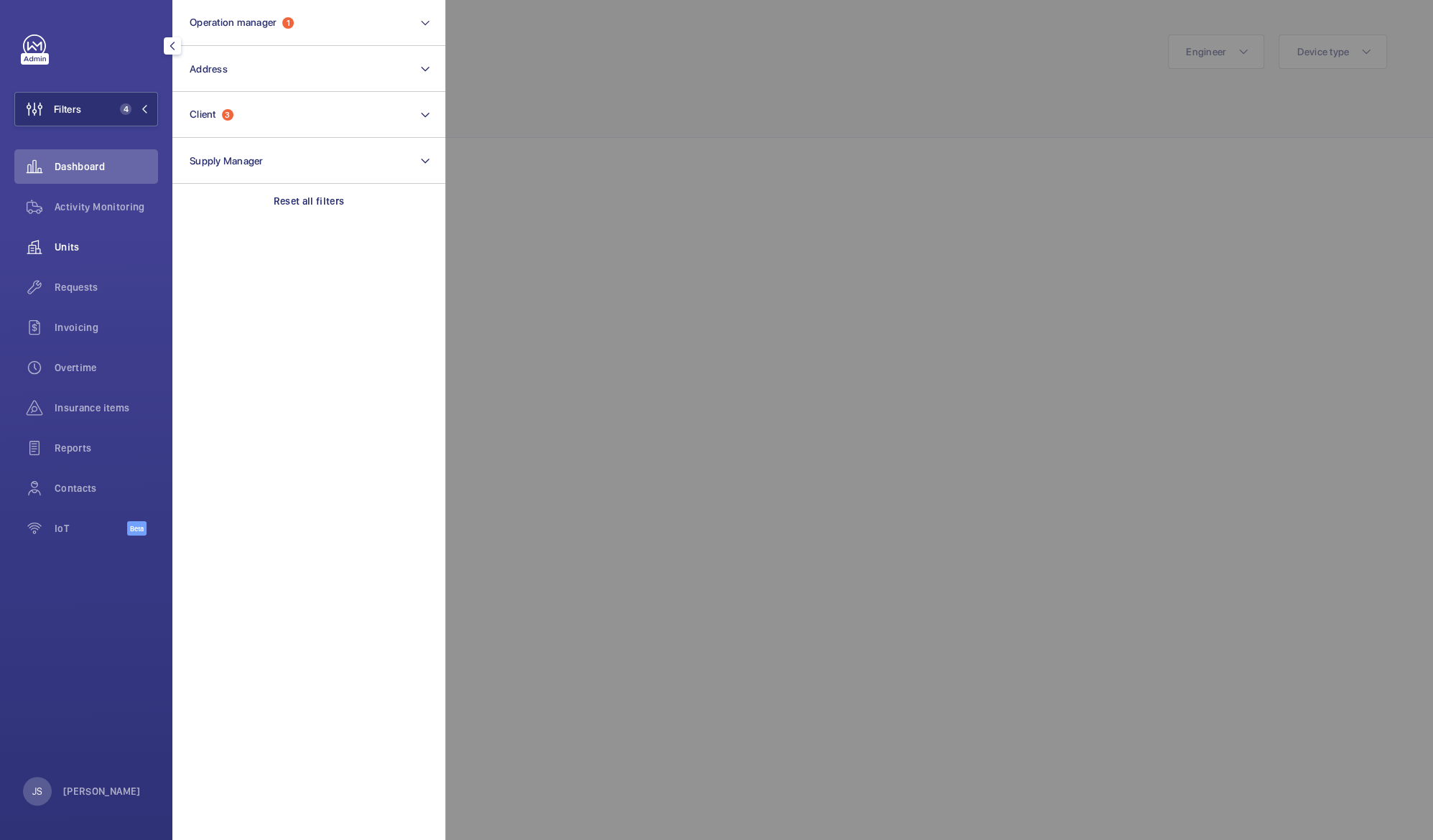
click at [99, 244] on span "Units" at bounding box center [107, 247] width 104 height 14
click at [505, 100] on div at bounding box center [1161, 420] width 1433 height 840
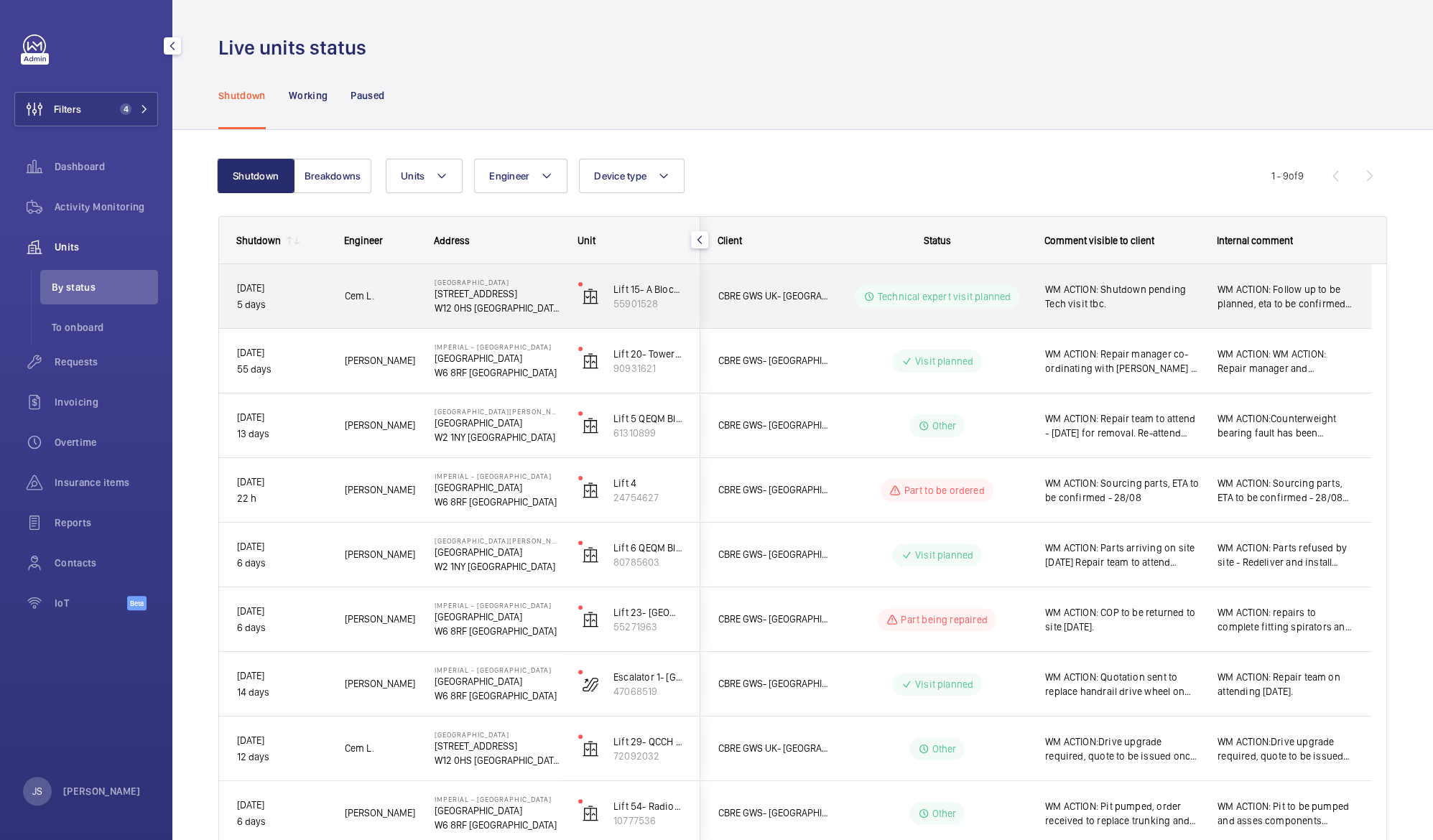
click at [1102, 293] on span "WM ACTION: Shutdown pending Tech visit tbc." at bounding box center [1122, 296] width 154 height 29
click at [1102, 293] on mat-sidenav-container "Filters 4 Dashboard Activity Monitoring Units By status To onboard Requests Inv…" at bounding box center [716, 420] width 1433 height 840
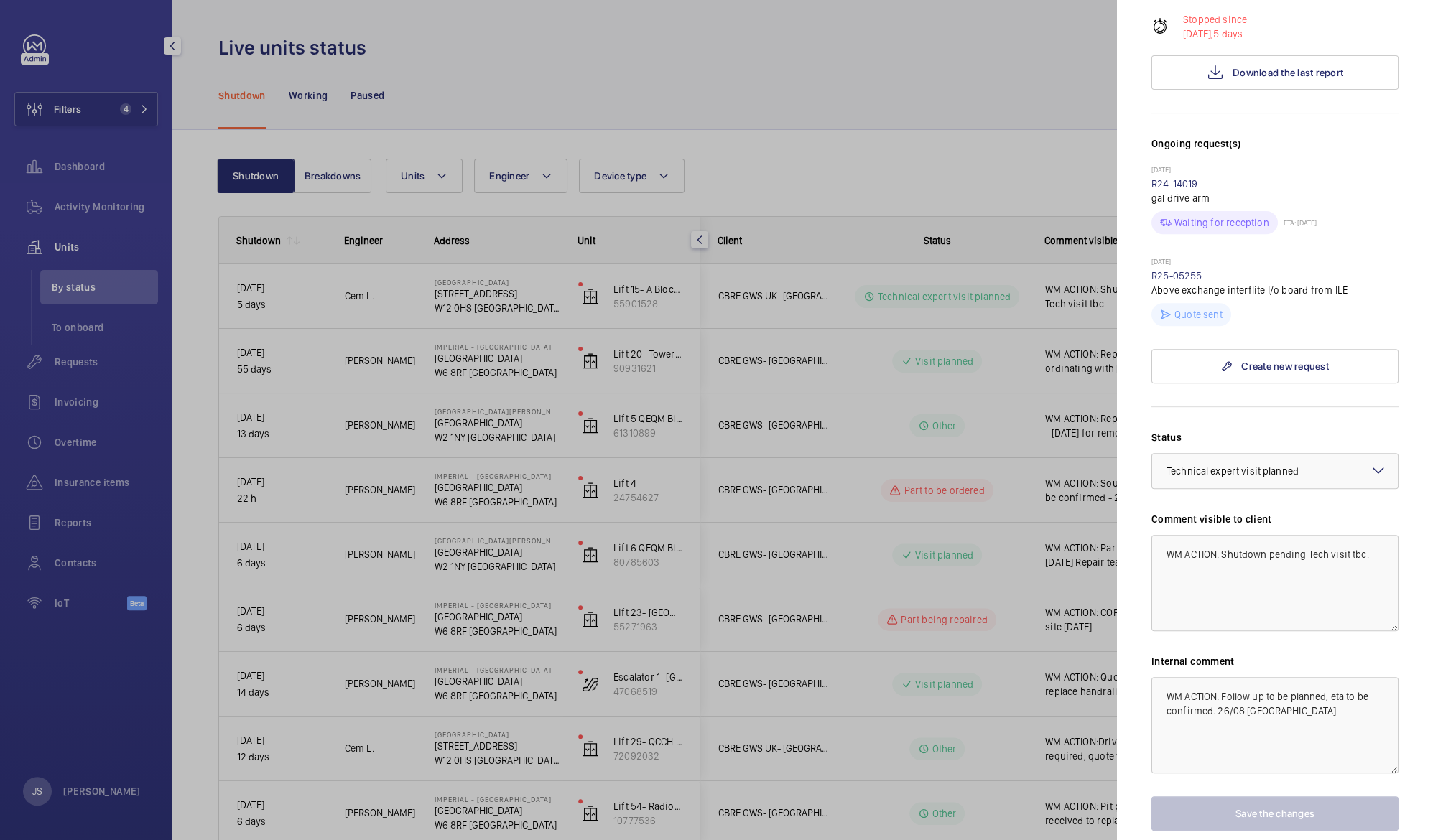
scroll to position [322, 0]
click at [964, 155] on div at bounding box center [716, 420] width 1433 height 840
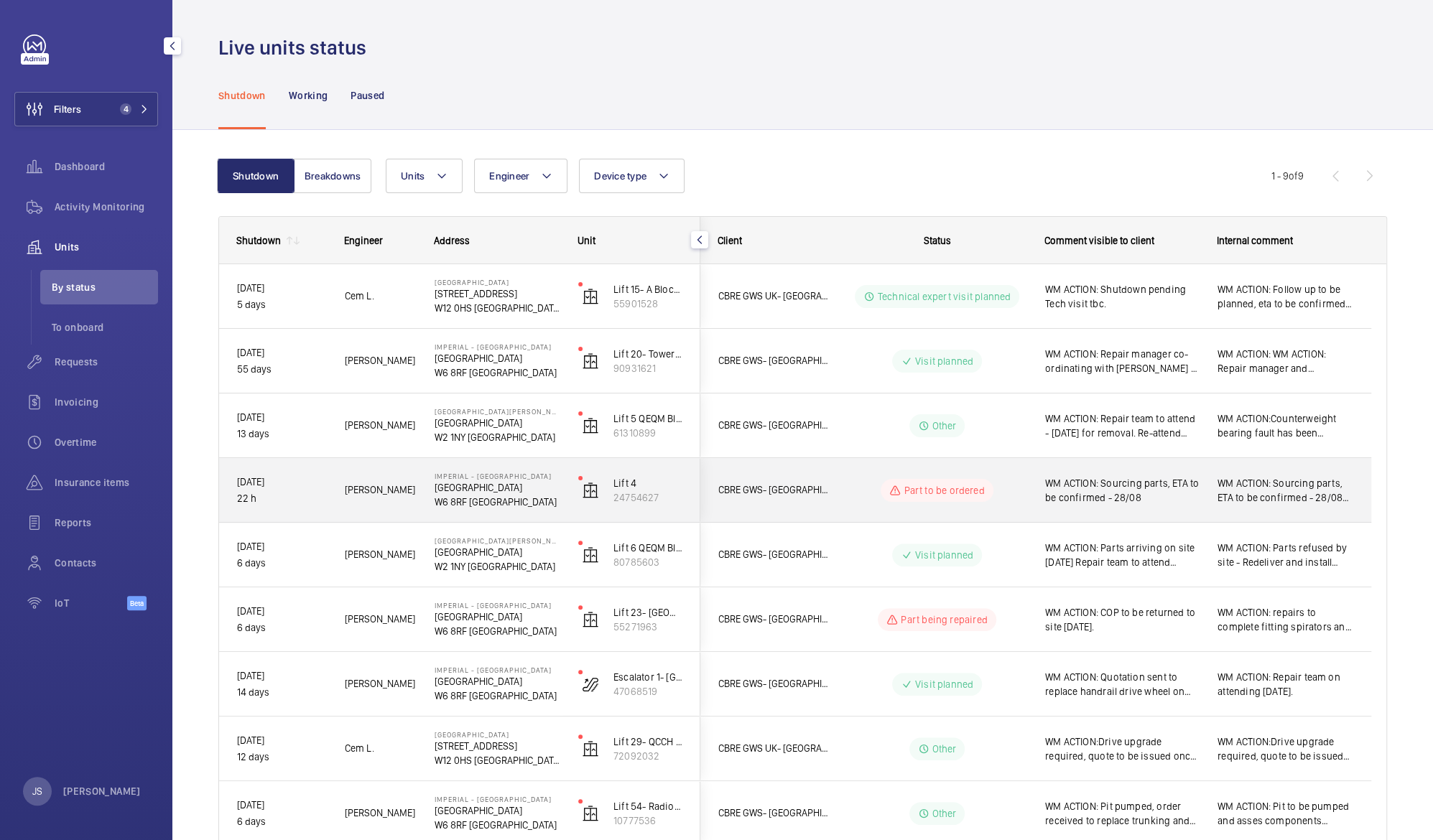
click at [1081, 480] on span "WM ACTION: Sourcing parts, ETA to be confirmed - 28/08" at bounding box center [1122, 490] width 154 height 29
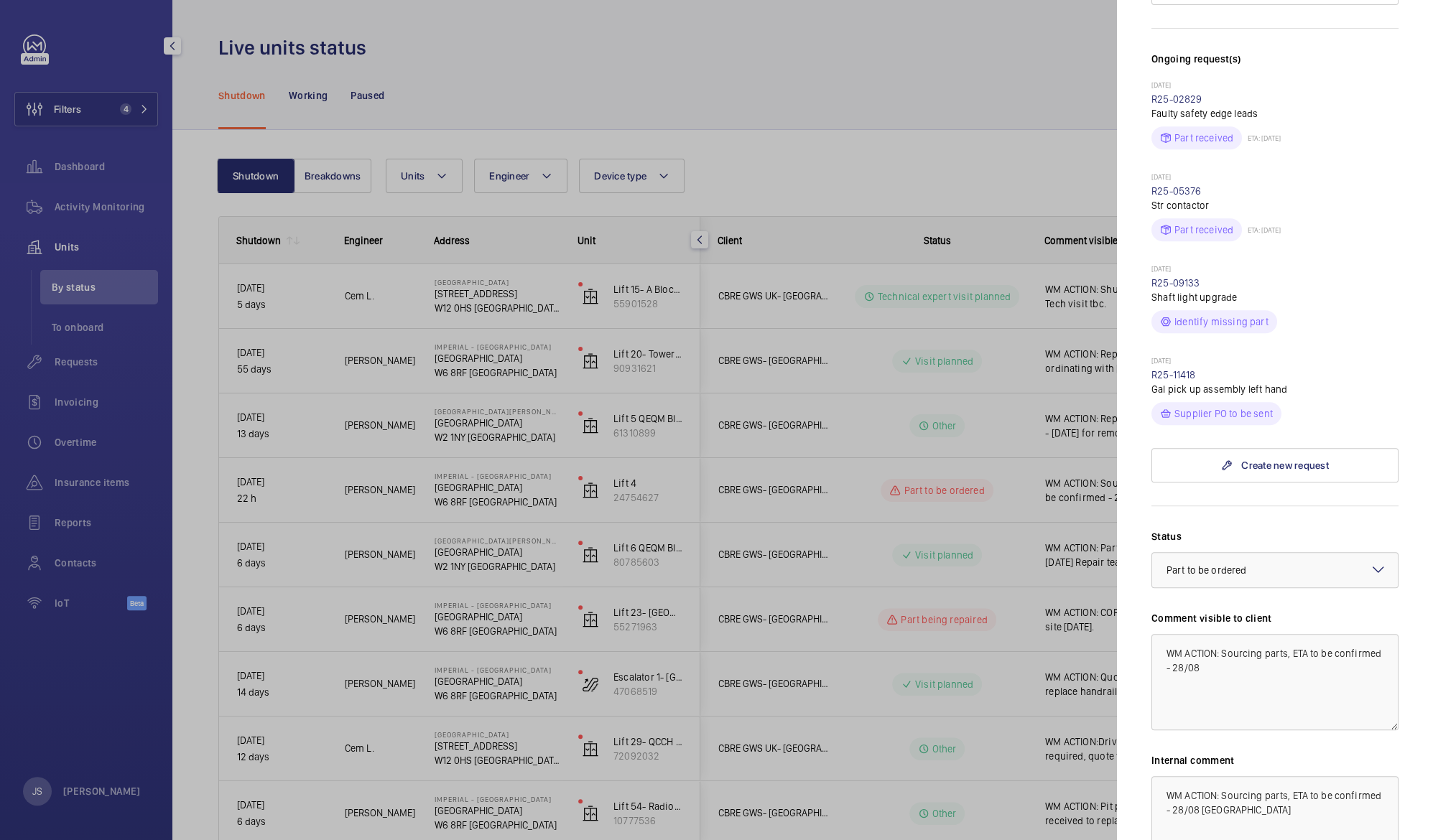
scroll to position [436, 0]
click at [1280, 641] on textarea "WM ACTION: Sourcing parts, ETA to be confirmed - 28/08" at bounding box center [1274, 678] width 247 height 96
type textarea "WM ACTION: Sourcing parts, ETA to be confirmed - 28/08 Incident reported 28/08 …"
click at [877, 496] on div at bounding box center [716, 420] width 1433 height 840
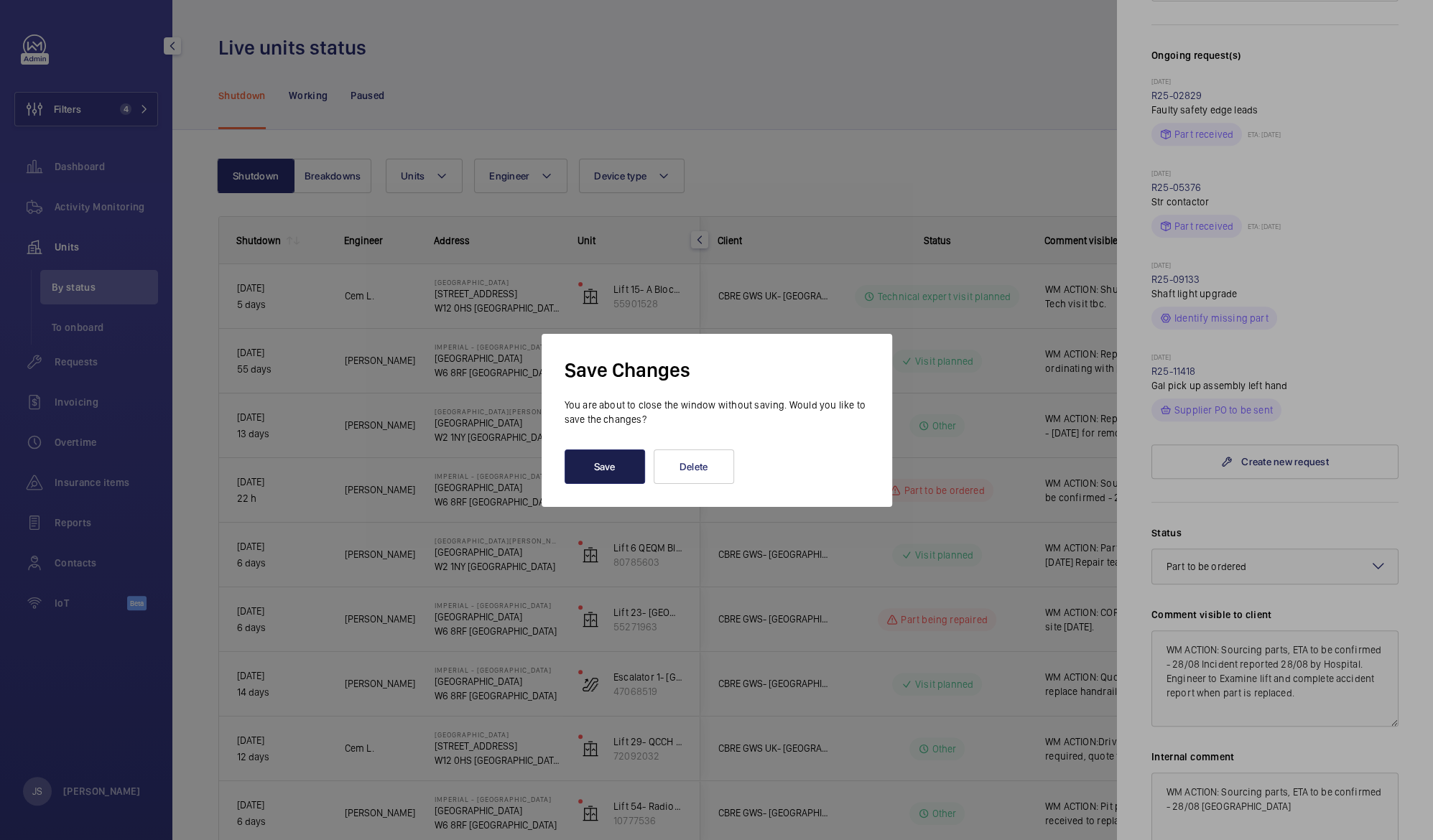
click at [625, 467] on button "Save" at bounding box center [604, 467] width 81 height 35
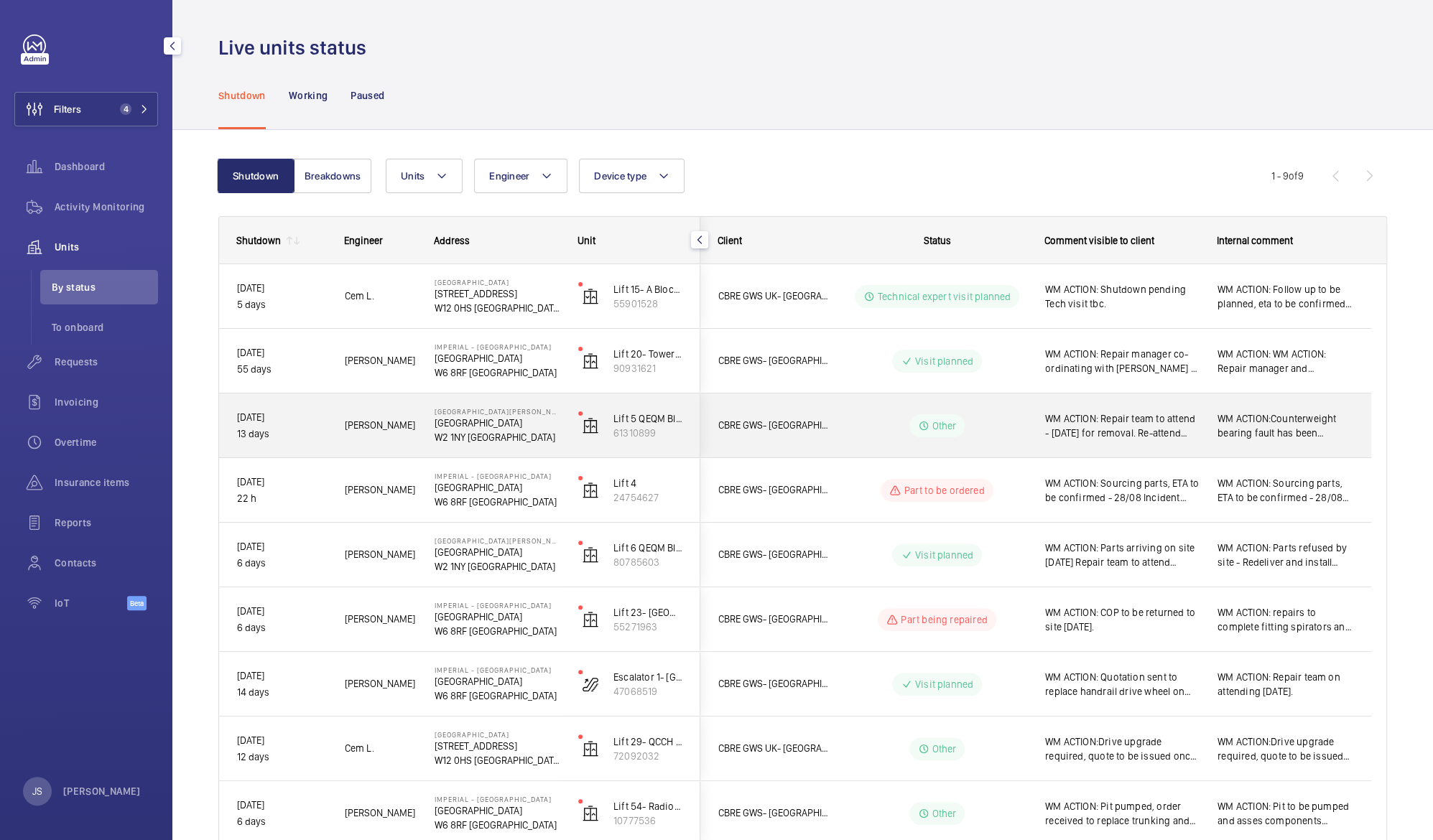
click at [1080, 416] on span "WM ACTION: Repair team to attend - [DATE] for removal. Re-attend provisionally …" at bounding box center [1122, 425] width 154 height 29
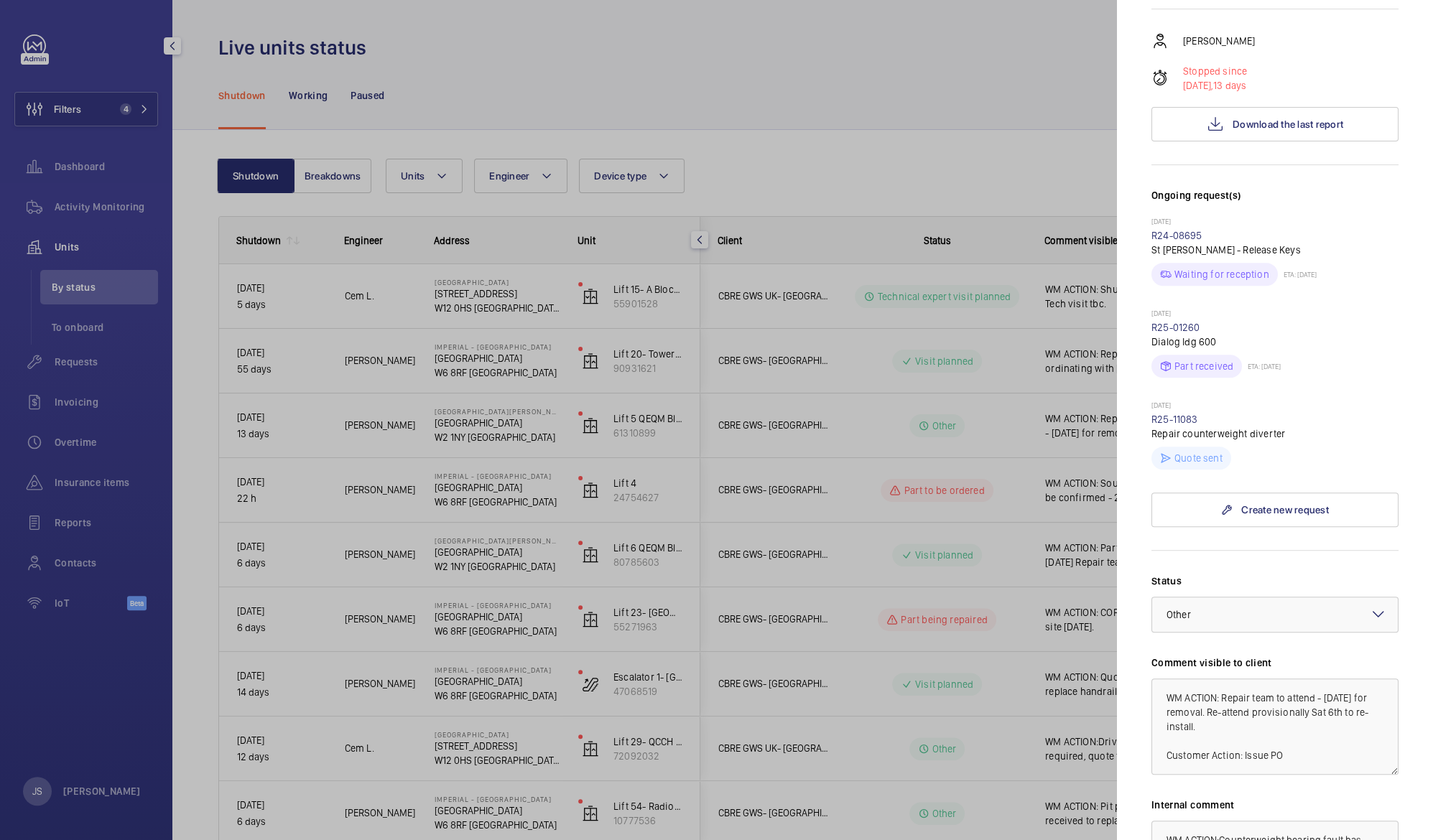
scroll to position [350, 0]
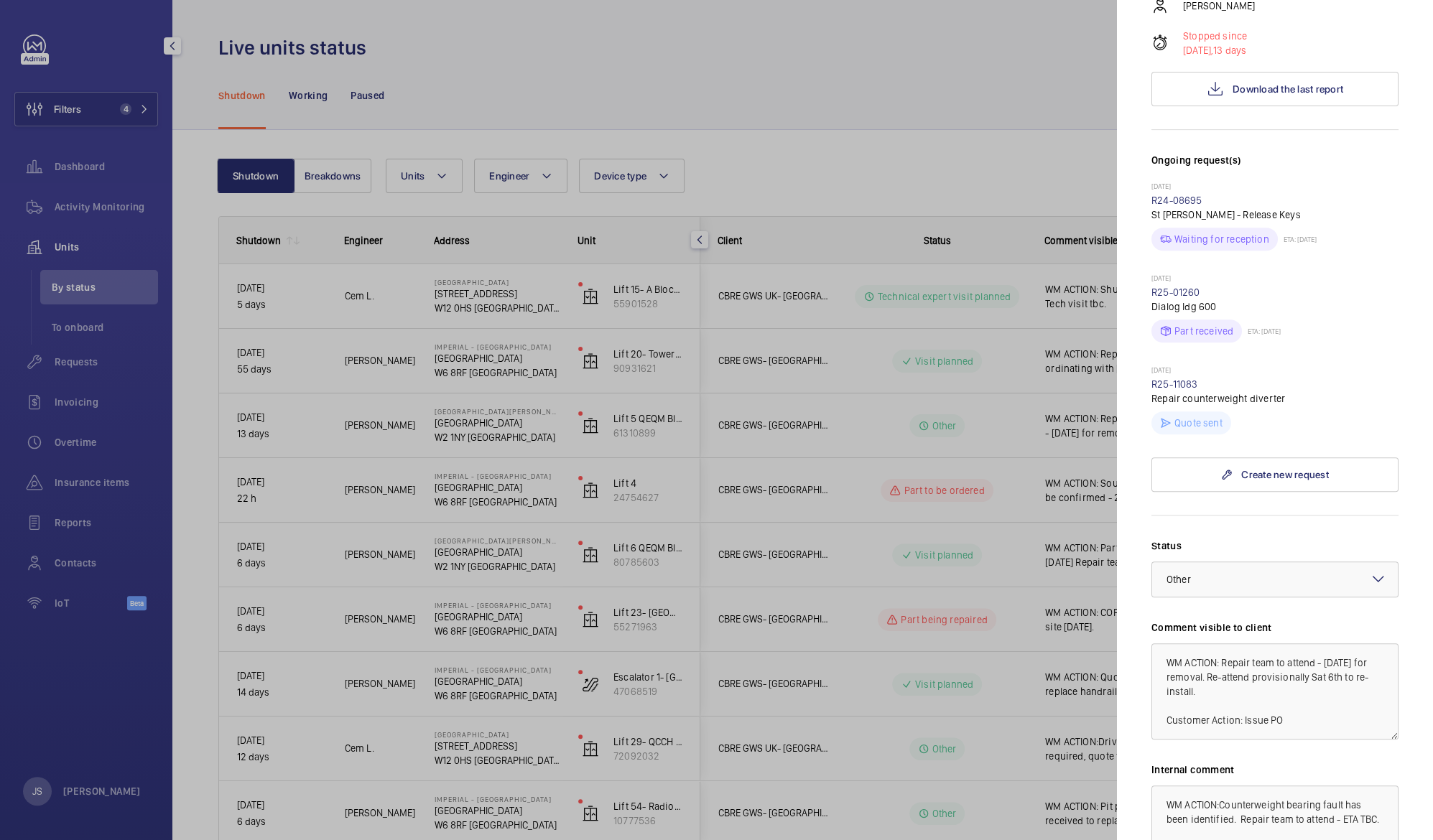
click at [990, 183] on div at bounding box center [716, 420] width 1433 height 840
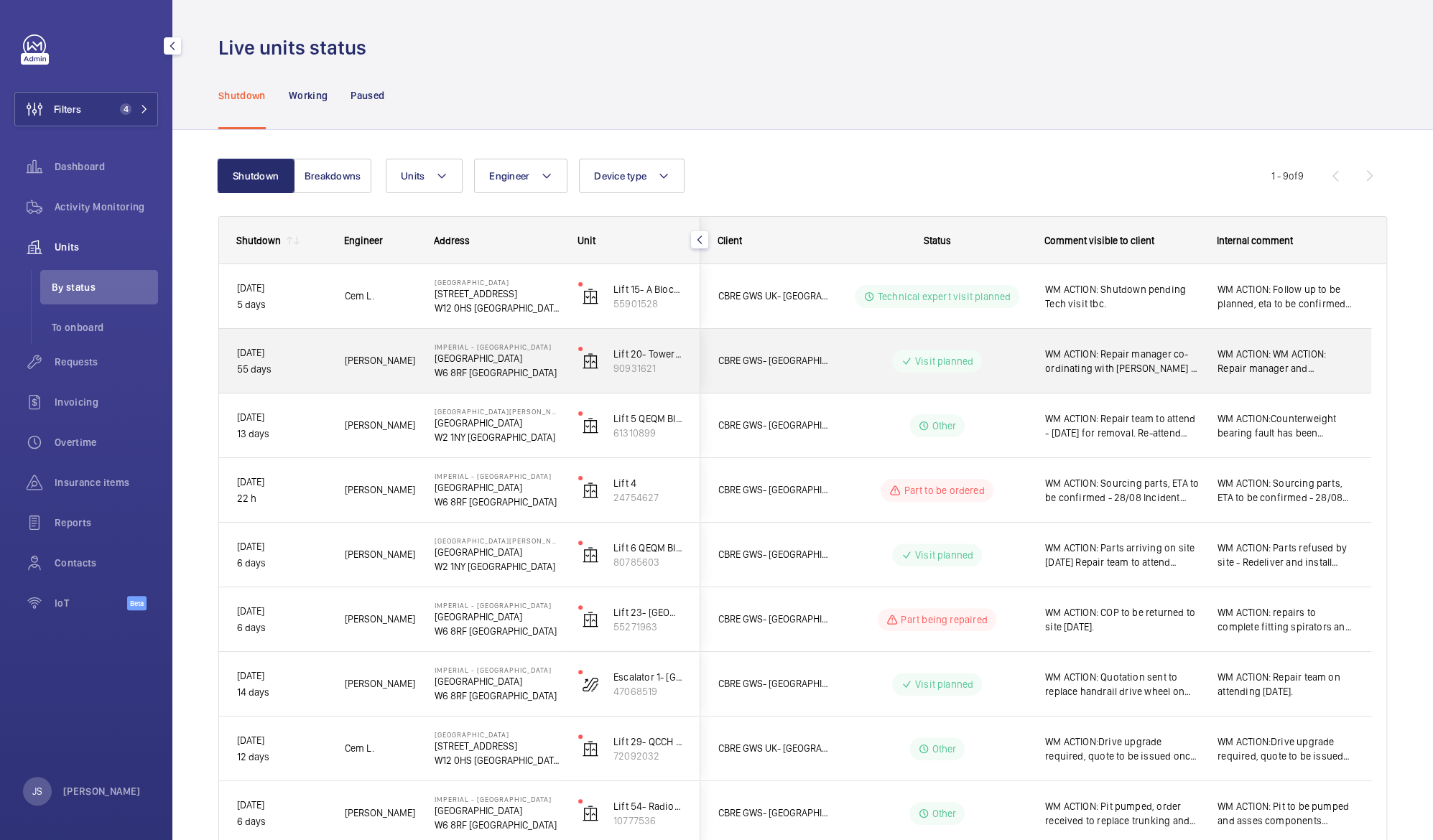
click at [1165, 352] on span "WM ACTION: Repair manager co-ordinating with [PERSON_NAME] & [PERSON_NAME] on n…" at bounding box center [1122, 361] width 154 height 29
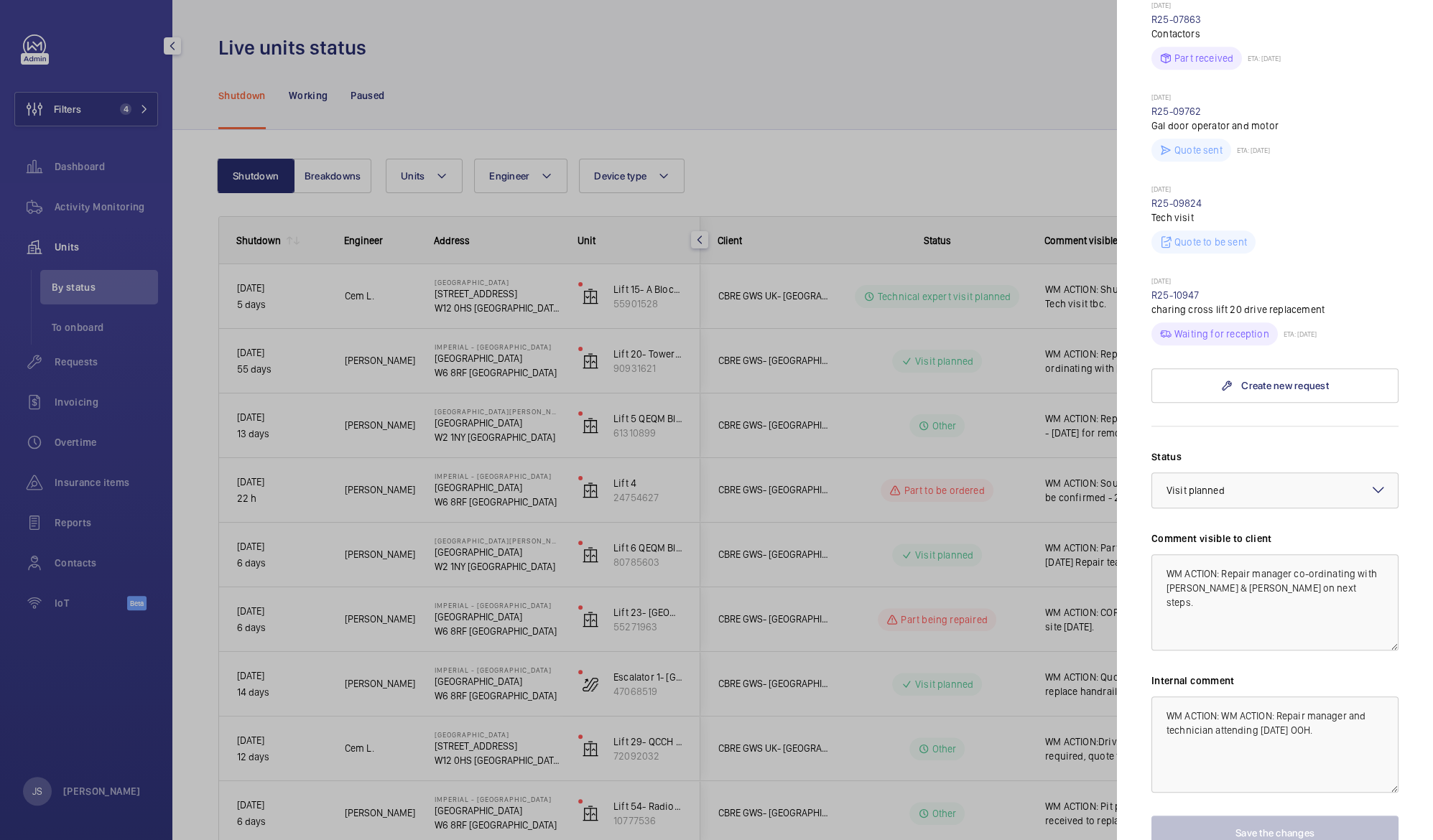
scroll to position [835, 0]
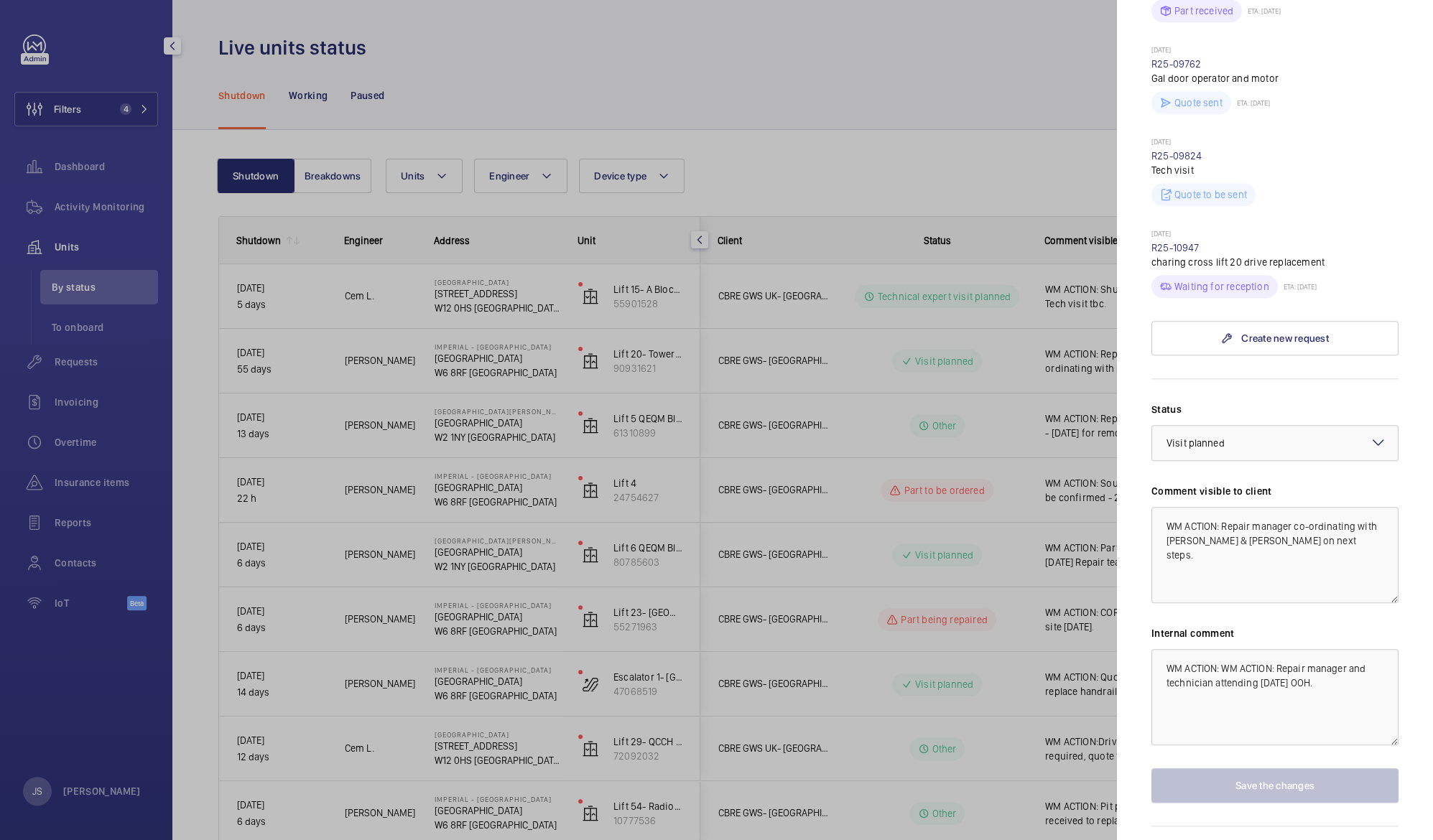
click at [974, 148] on div at bounding box center [716, 420] width 1433 height 840
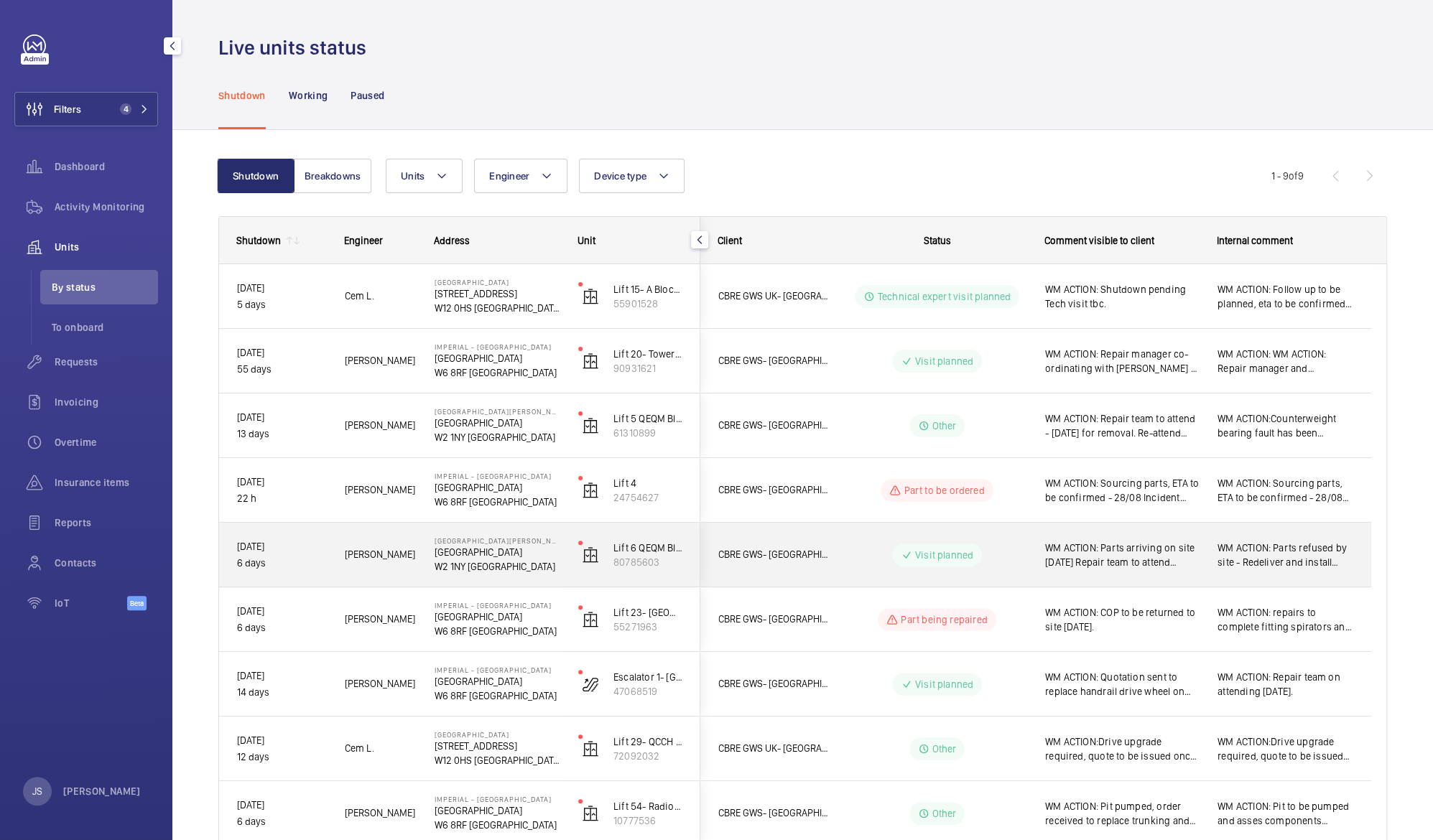
click at [1114, 555] on span "WM ACTION: Parts arriving on site [DATE] Repair team to attend [DATE] to instal…" at bounding box center [1122, 555] width 154 height 29
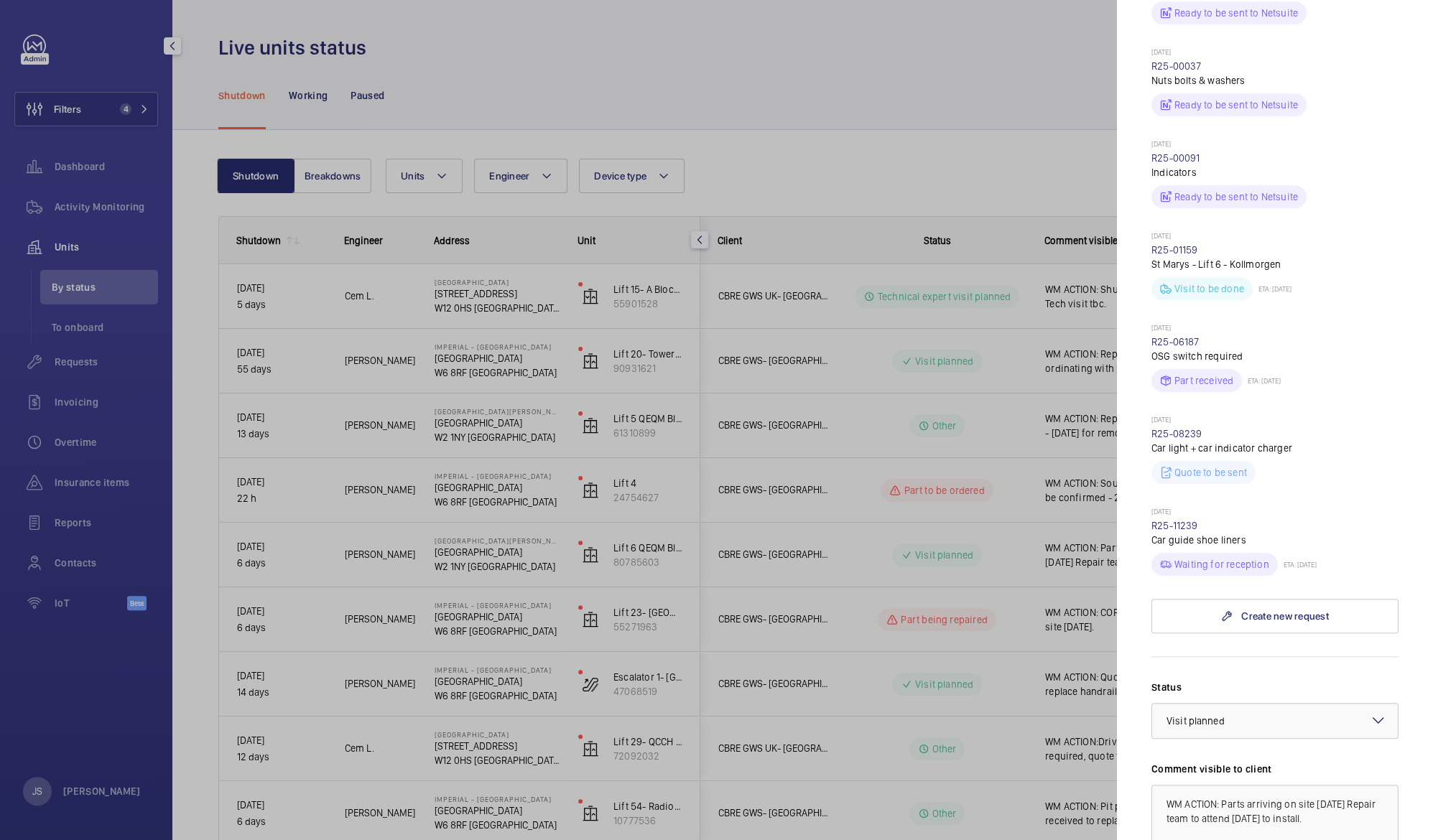
scroll to position [681, 0]
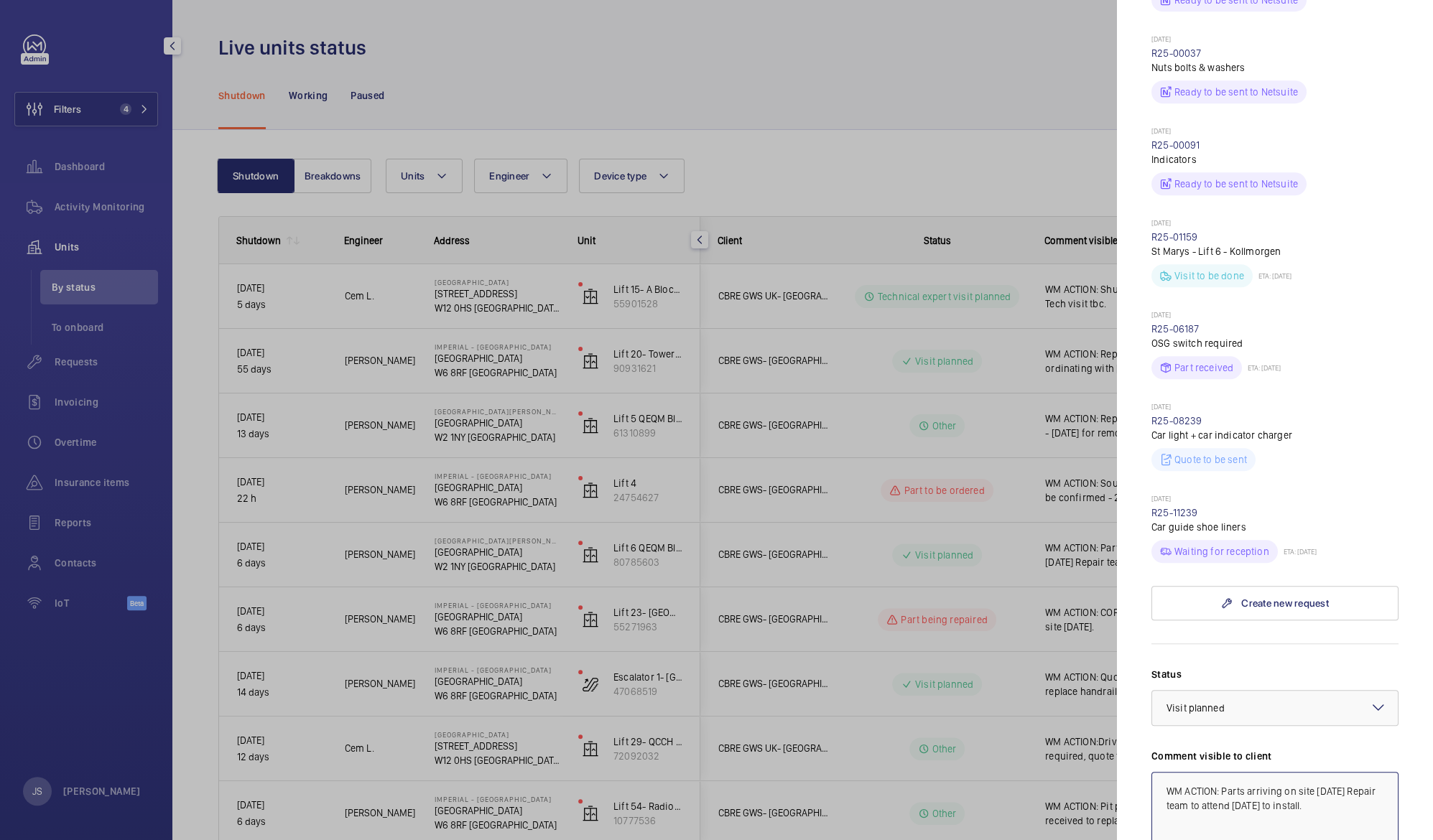
click at [1263, 772] on textarea "WM ACTION: Parts arriving on site [DATE] Repair team to attend [DATE] to instal…" at bounding box center [1274, 820] width 247 height 96
type textarea "WM ACTION: Parts arriving on site [DATE] Repair team to attend afternoon of [DA…"
click at [1023, 609] on div at bounding box center [716, 420] width 1433 height 840
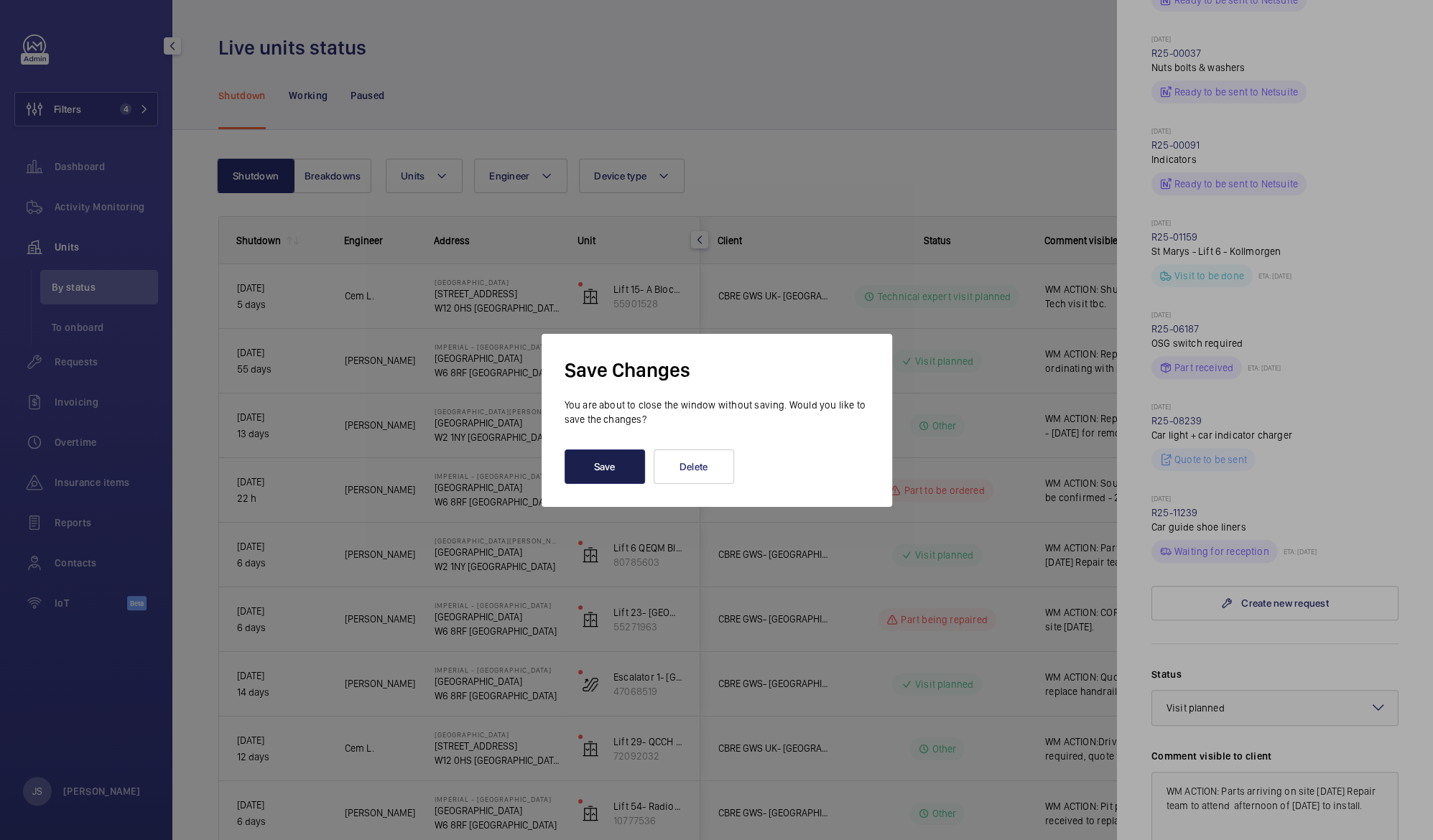
click at [595, 461] on button "Save" at bounding box center [604, 467] width 81 height 35
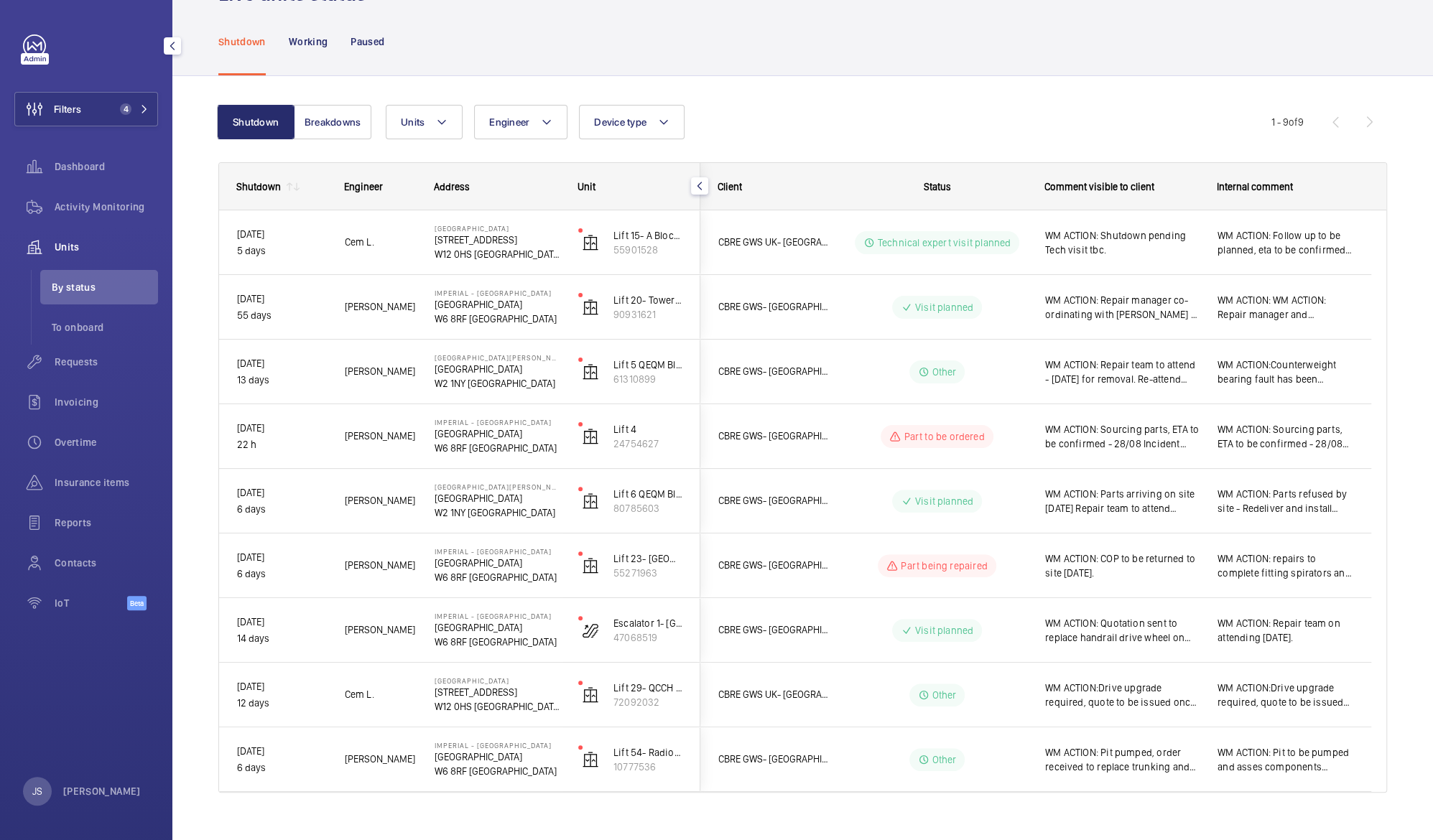
scroll to position [75, 0]
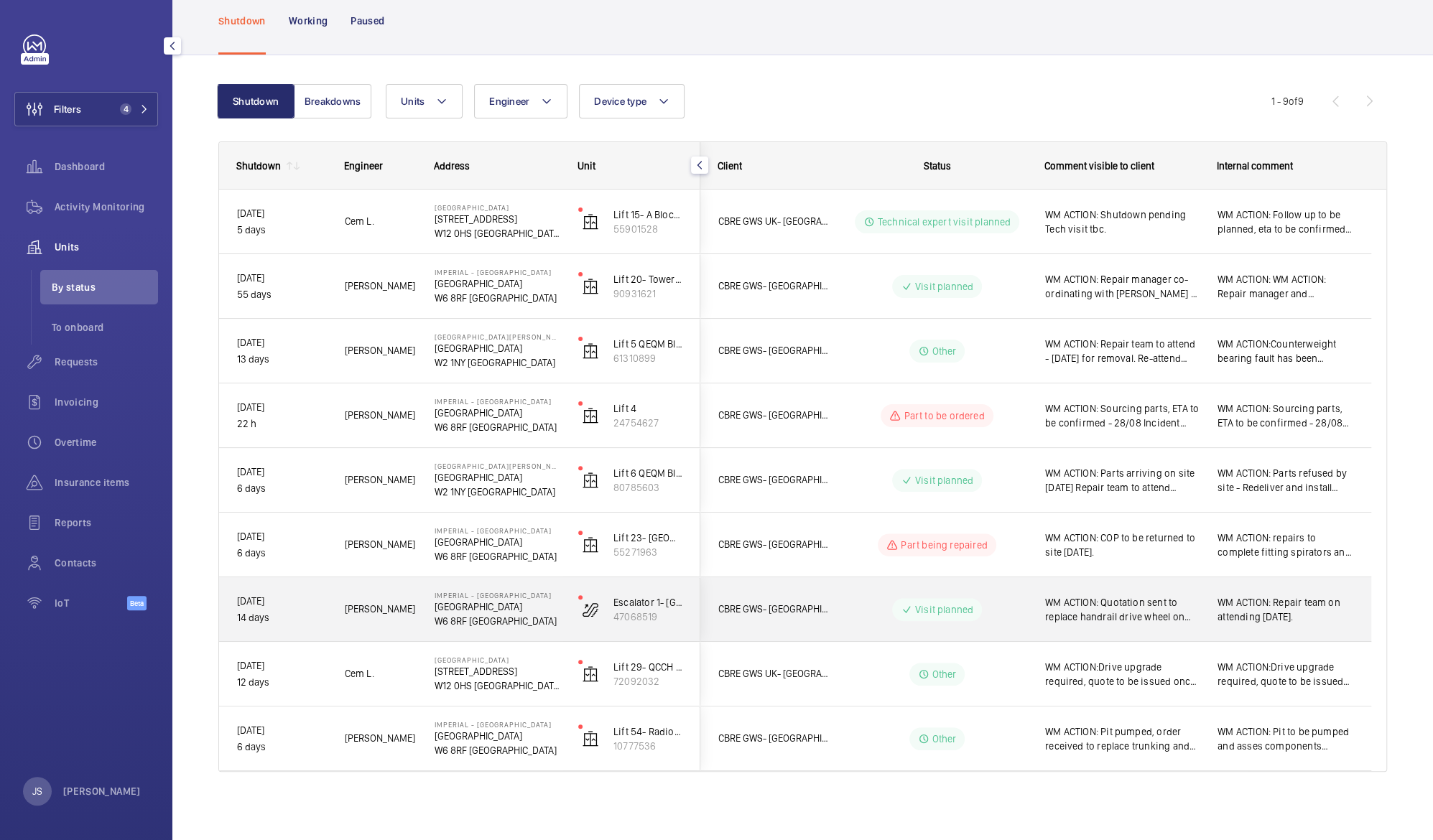
click at [1132, 610] on span "WM ACTION: Quotation sent to replace handrail drive wheel on Escalator 2 , awai…" at bounding box center [1122, 609] width 154 height 29
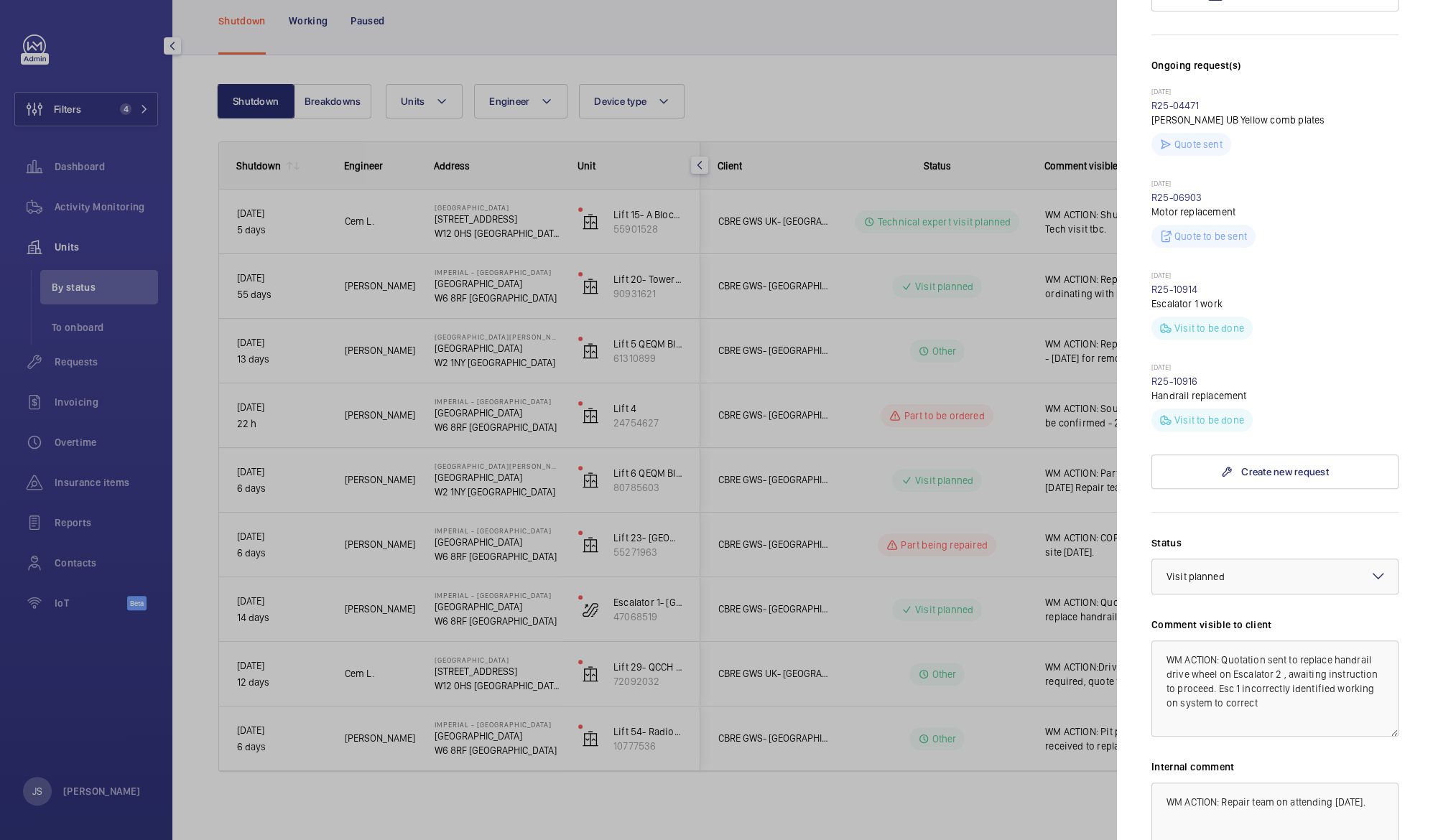
scroll to position [475, 0]
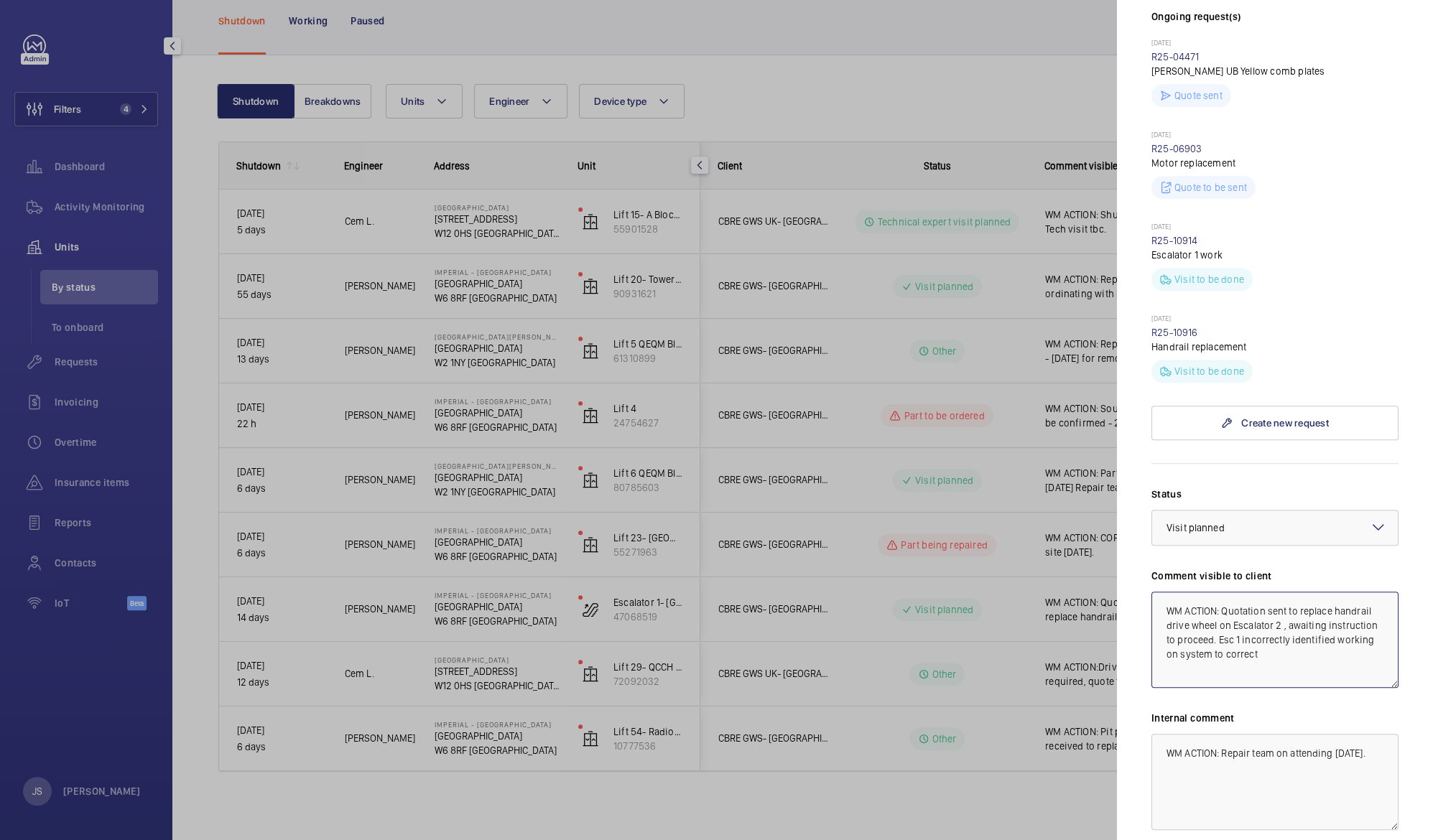
drag, startPoint x: 1267, startPoint y: 578, endPoint x: 1242, endPoint y: 587, distance: 26.6
click at [1242, 591] on textarea "WM ACTION: Quotation sent to replace handrail drive wheel on Escalator 2 , awai…" at bounding box center [1274, 639] width 247 height 96
click at [1222, 591] on textarea "WM ACTION: Quotation sent to replace handrail drive wheel on Escalator 2 , awai…" at bounding box center [1274, 639] width 247 height 96
click at [1282, 598] on textarea "WM ACTION: Reviewing quotation for handrail drive wheel on Escalator 2 , awaiti…" at bounding box center [1274, 639] width 247 height 96
type textarea "WM ACTION: Reviewing quotation for handrail drive wheel on Escalator 2 based on…"
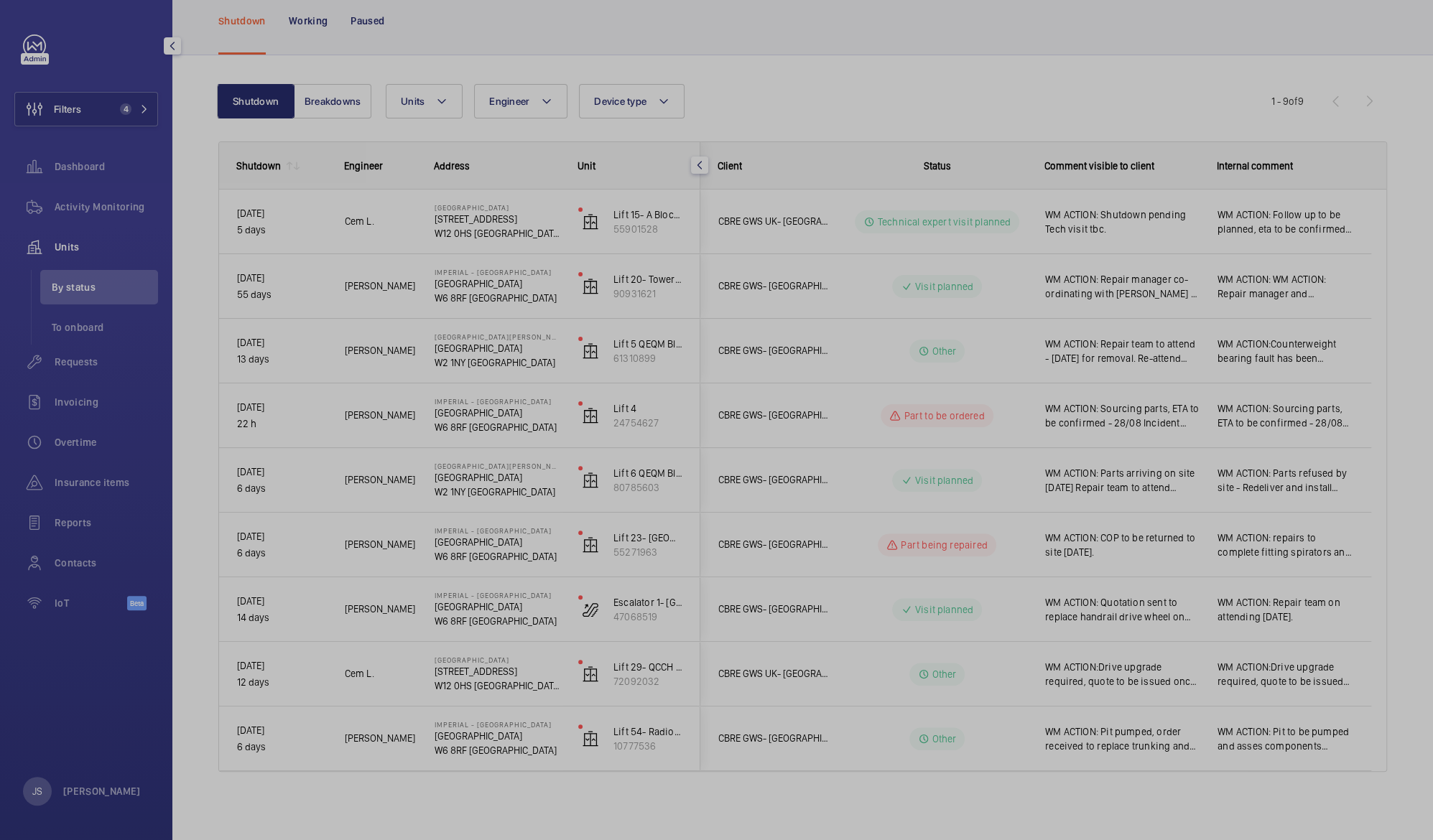
scroll to position [0, 0]
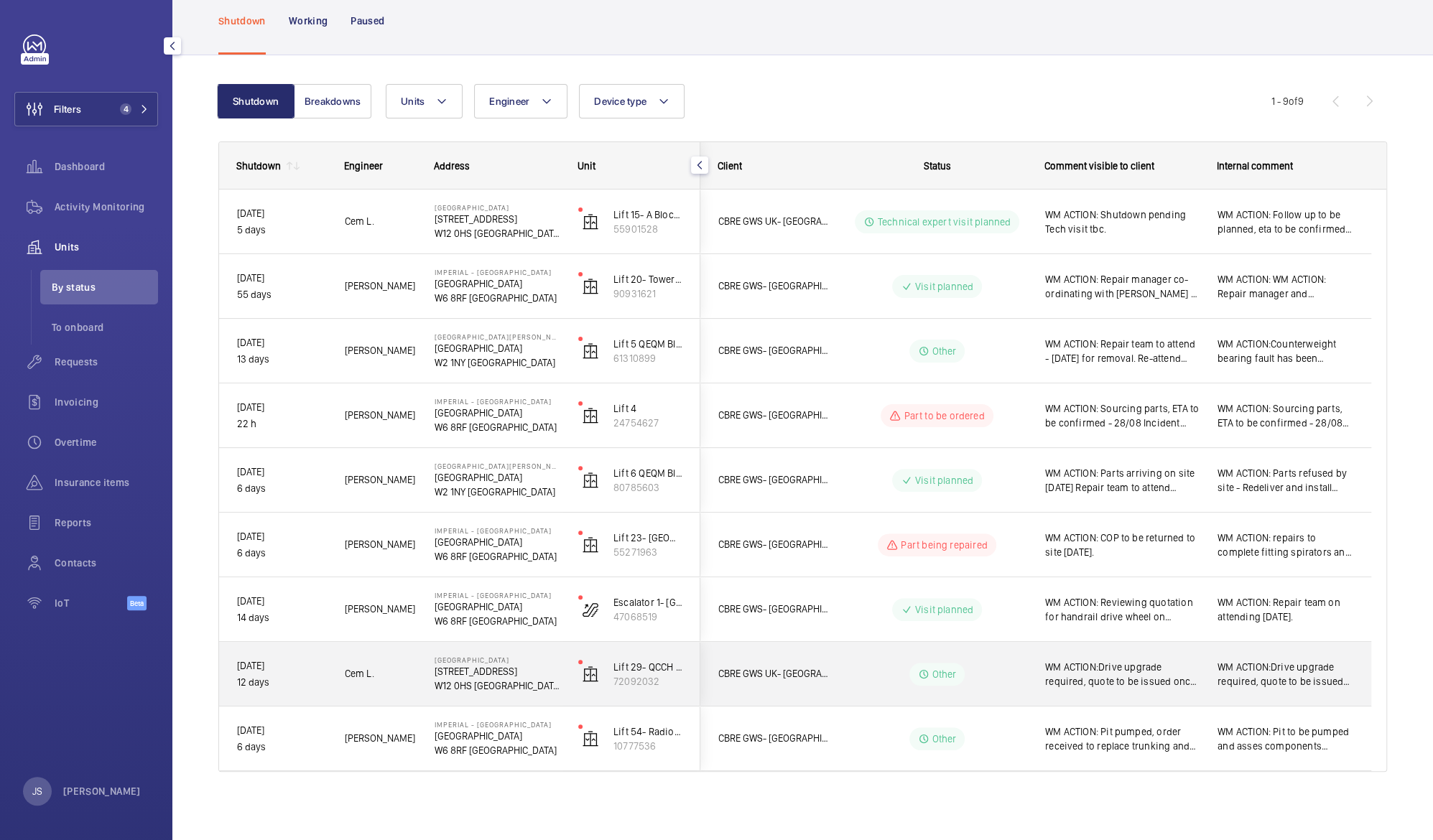
click at [1127, 664] on span "WM ACTION:Drive upgrade required, quote to be issued once costs have been sourc…" at bounding box center [1122, 674] width 154 height 29
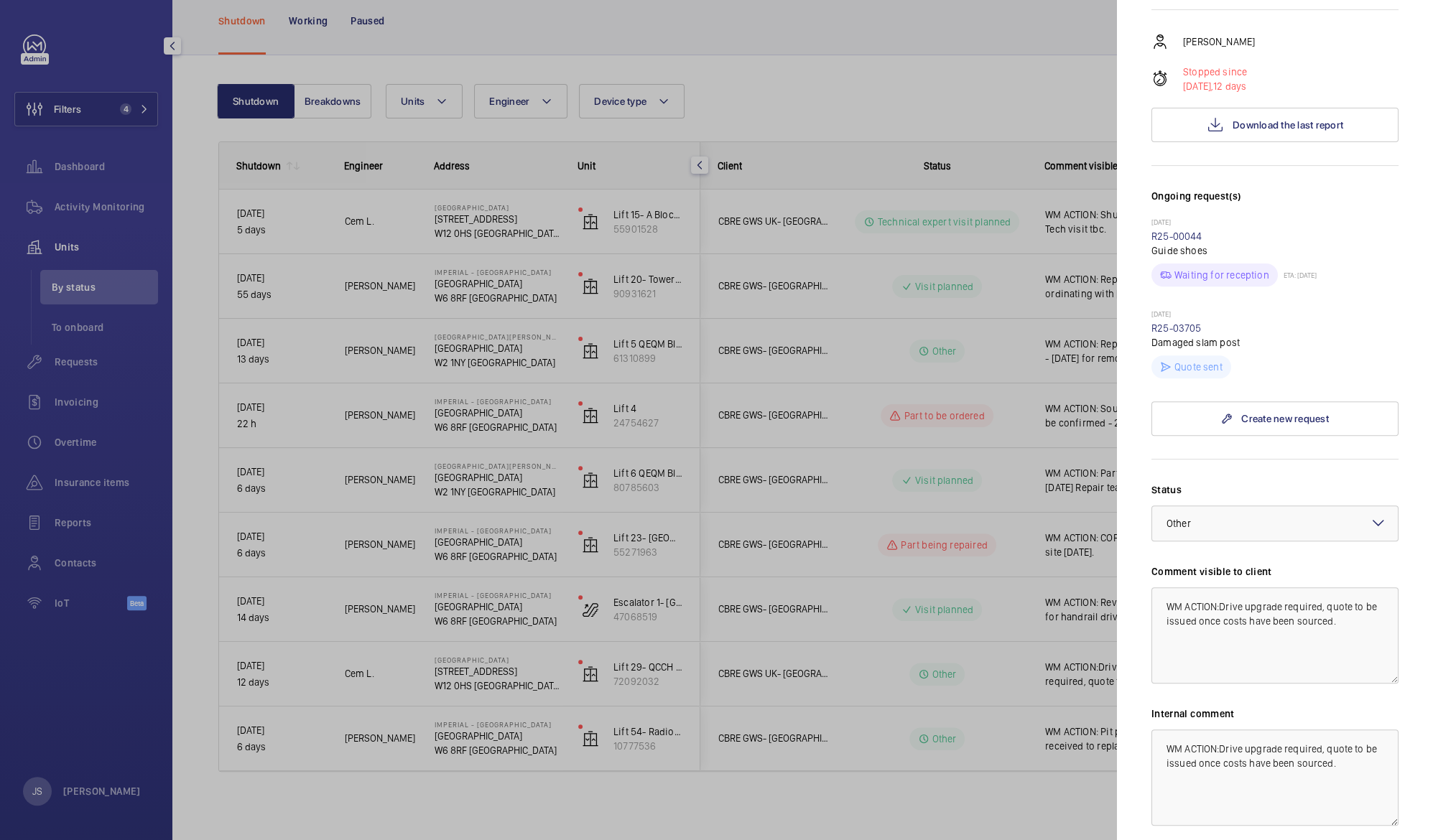
scroll to position [270, 0]
click at [1220, 587] on textarea "WM ACTION:Drive upgrade required, quote to be issued once costs have been sourc…" at bounding box center [1274, 635] width 247 height 96
click at [1245, 587] on textarea "WM ACTION: Drive upgrade required, quote to be issued once costs have been sour…" at bounding box center [1274, 635] width 247 height 96
click at [1310, 587] on textarea "WM ACTION: Drive repair required, quote to be issued once costs have been sourc…" at bounding box center [1274, 635] width 247 height 96
click at [1247, 604] on textarea "WM ACTION: Drive repair required. Engineer to remove 28/08. Quote to be issued …" at bounding box center [1274, 635] width 247 height 96
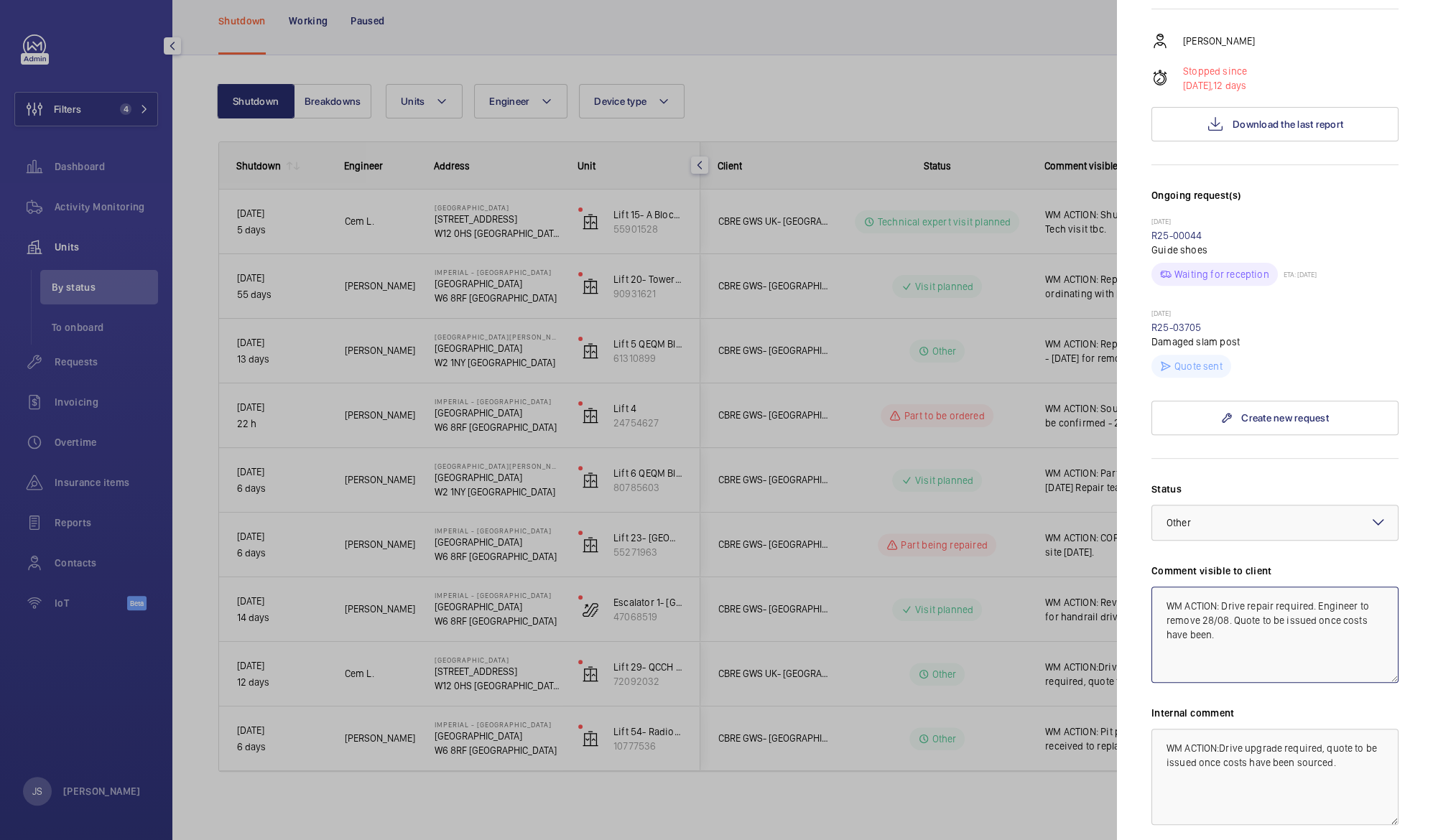
click at [1202, 595] on textarea "WM ACTION: Drive repair required. Engineer to remove 28/08. Quote to be issued …" at bounding box center [1274, 635] width 247 height 96
click at [1275, 595] on textarea "WM ACTION: Drive repair required. Engineer to remove on 28/08. Quote to be issu…" at bounding box center [1274, 635] width 247 height 96
drag, startPoint x: 1166, startPoint y: 605, endPoint x: 1235, endPoint y: 609, distance: 69.1
click at [1235, 609] on textarea "WM ACTION: Drive repair required. Engineer to remove on 28/08. Quote twill be i…" at bounding box center [1274, 635] width 247 height 96
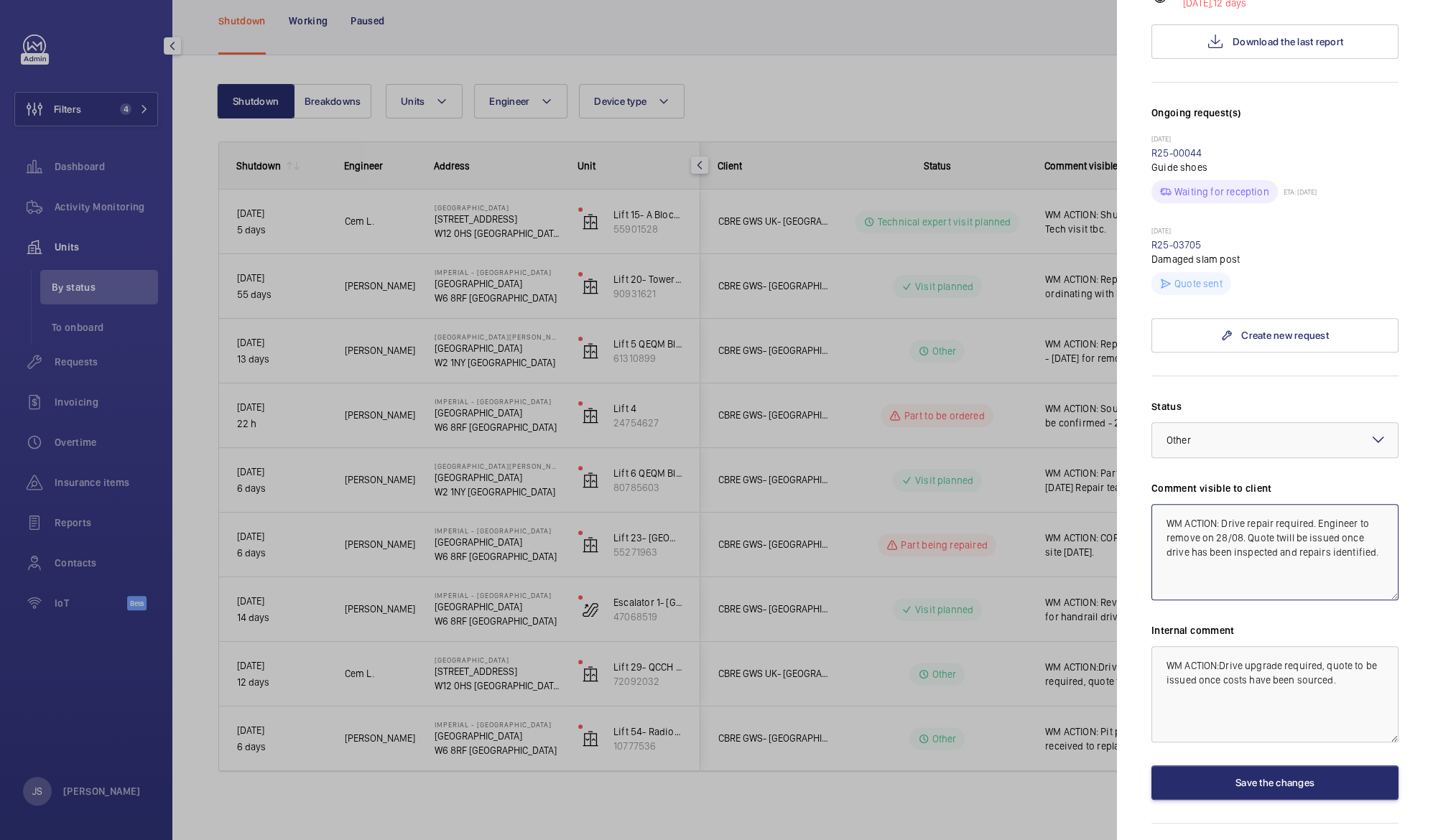
scroll to position [362, 0]
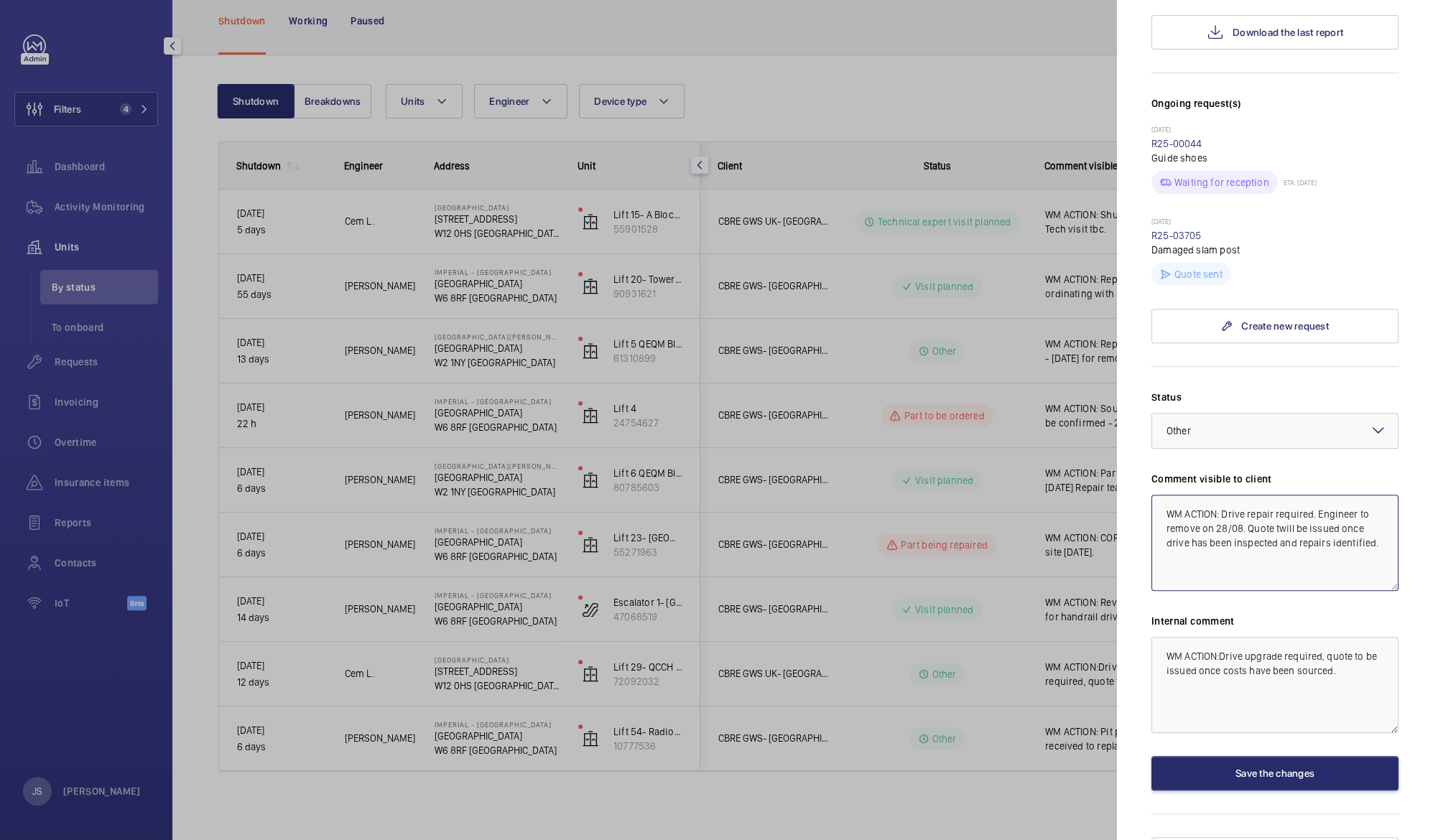
click at [1296, 515] on textarea "WM ACTION: Drive repair required. Engineer to remove on 28/08. Quote twill be i…" at bounding box center [1274, 543] width 247 height 96
type textarea "WM ACTION: Drive repair required. Engineer to remove on 28/08. Quote twill be i…"
click at [1235, 756] on button "Save the changes" at bounding box center [1274, 773] width 247 height 35
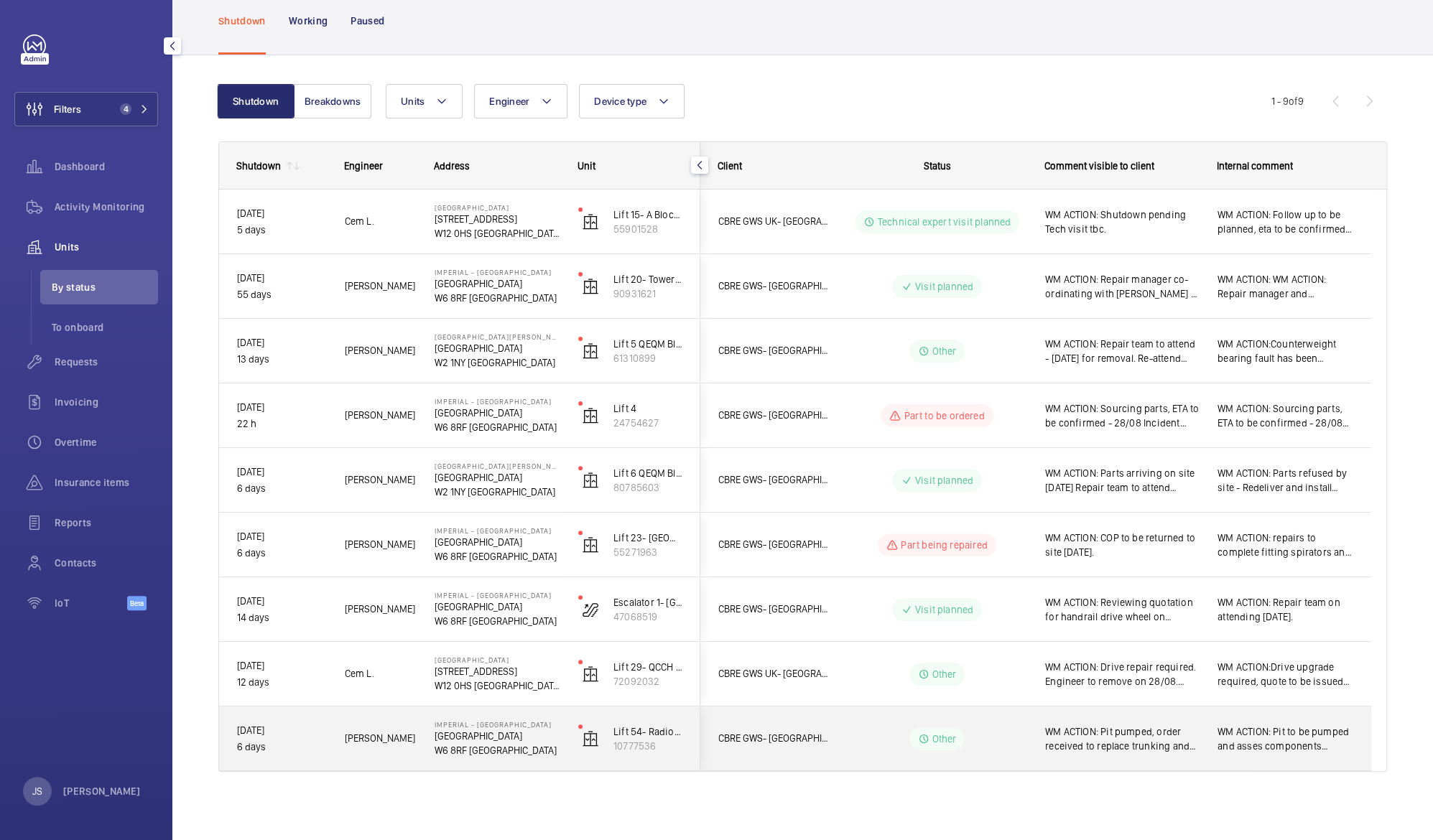
click at [1134, 732] on span "WM ACTION: Pit pumped, order received to replace trunking and wiring in the pit…" at bounding box center [1122, 738] width 154 height 29
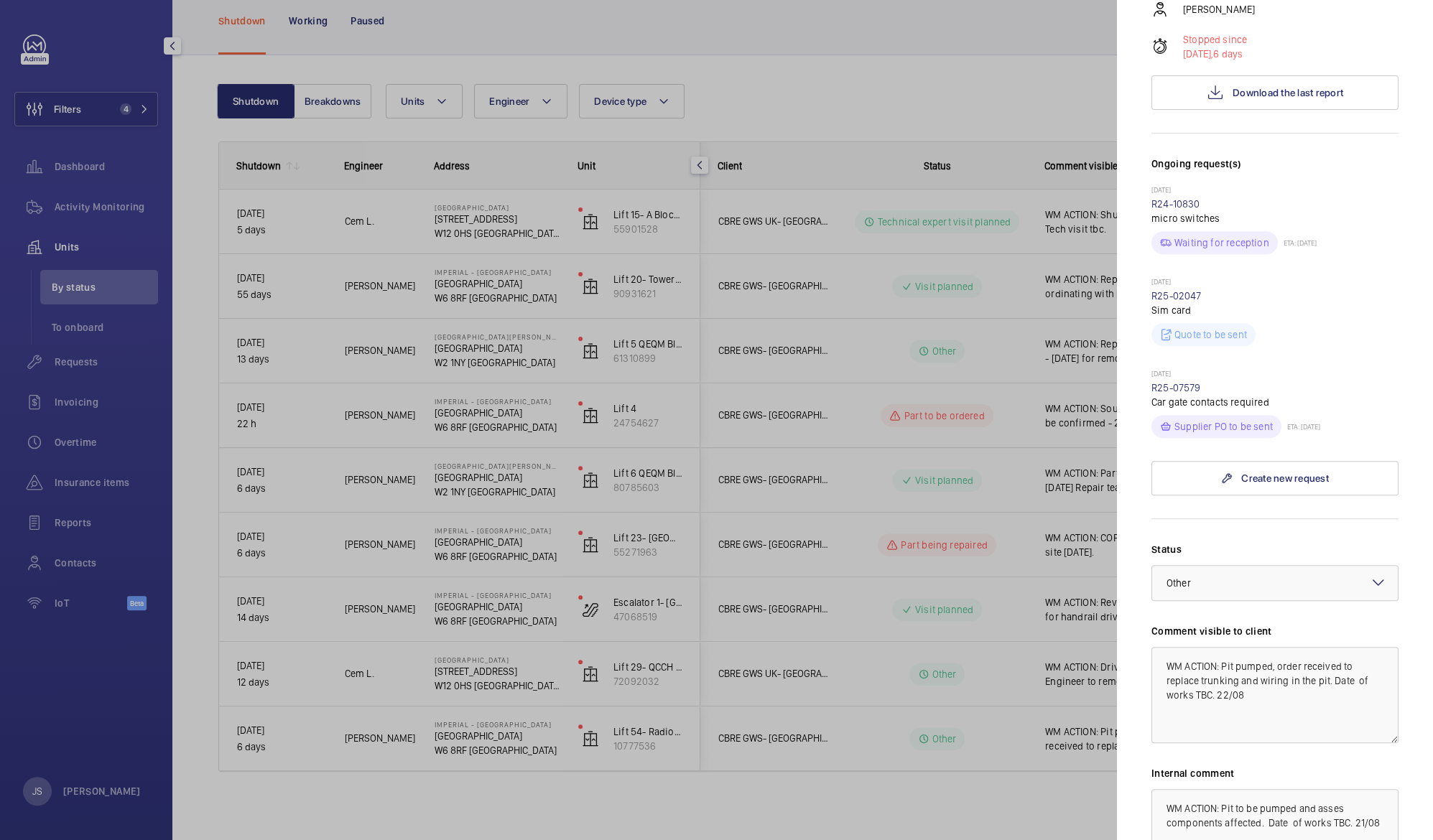
scroll to position [333, 0]
click at [1018, 104] on div at bounding box center [716, 420] width 1433 height 840
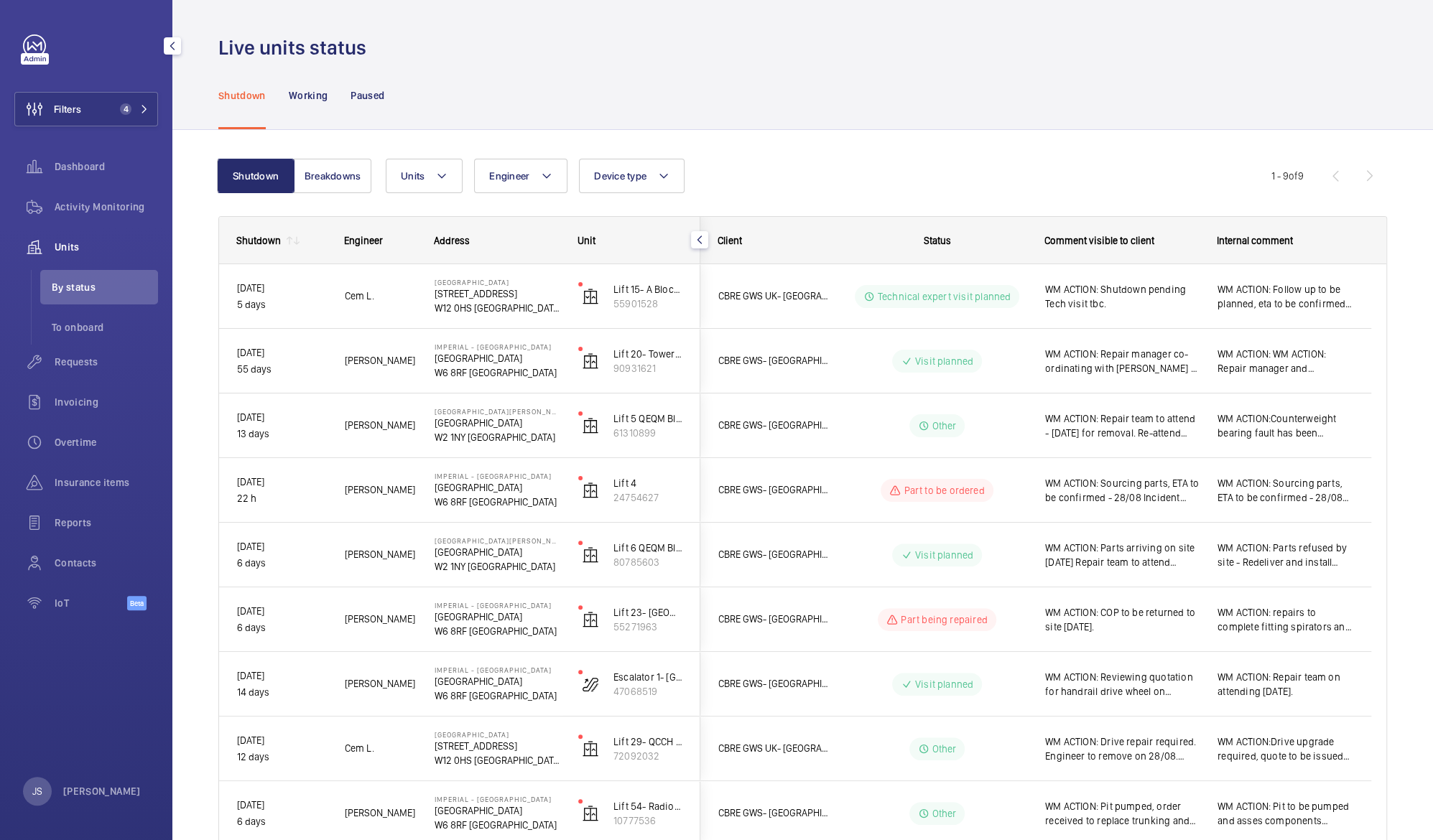
scroll to position [75, 0]
